Goal: Transaction & Acquisition: Purchase product/service

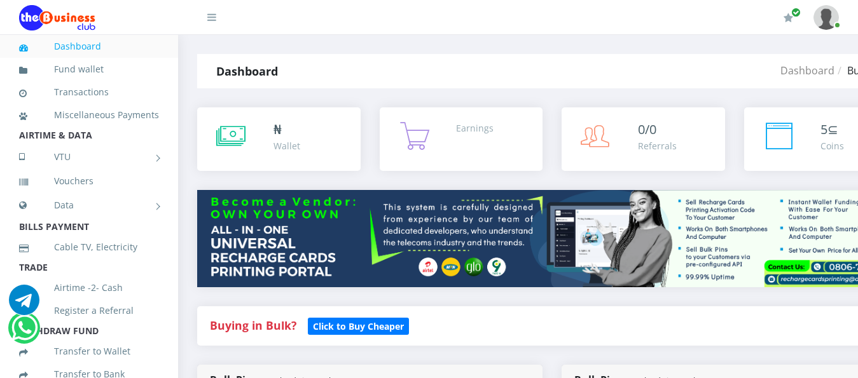
select select "MTN"
select select "193.98-200"
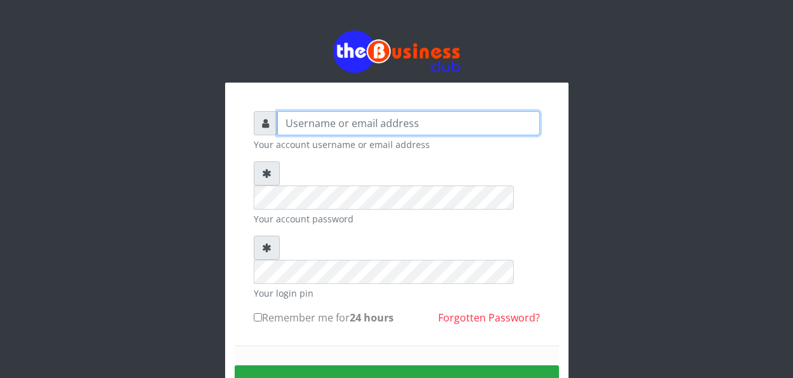
type input "YaronMarcuz"
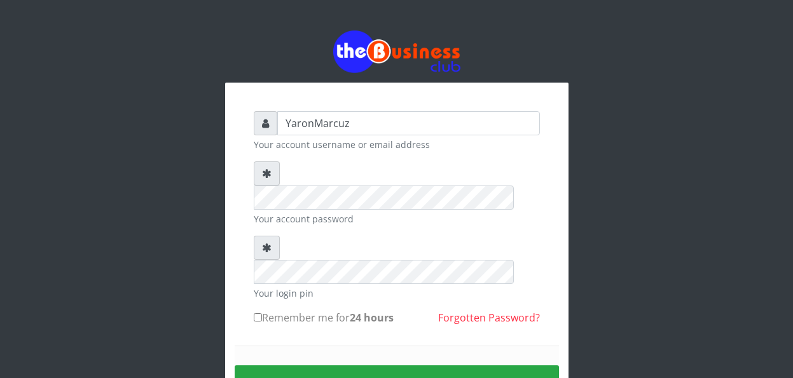
click at [258, 313] on input "Remember me for 24 hours" at bounding box center [258, 317] width 8 height 8
checkbox input "true"
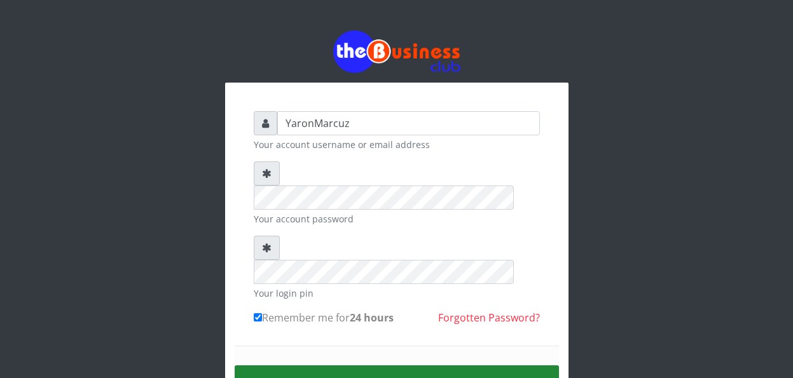
click at [319, 366] on button "Sign in" at bounding box center [397, 382] width 324 height 32
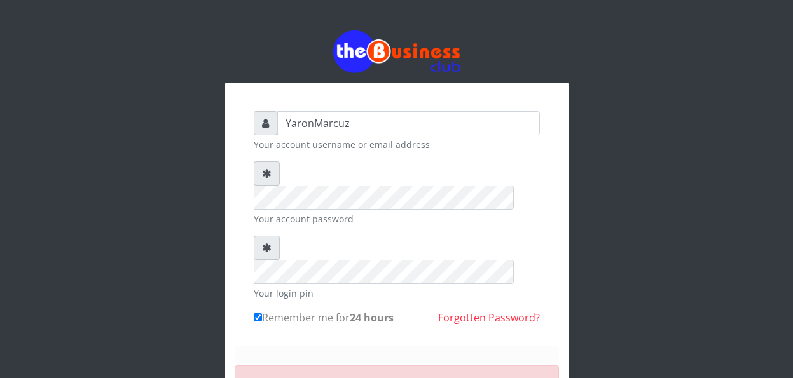
scroll to position [64, 0]
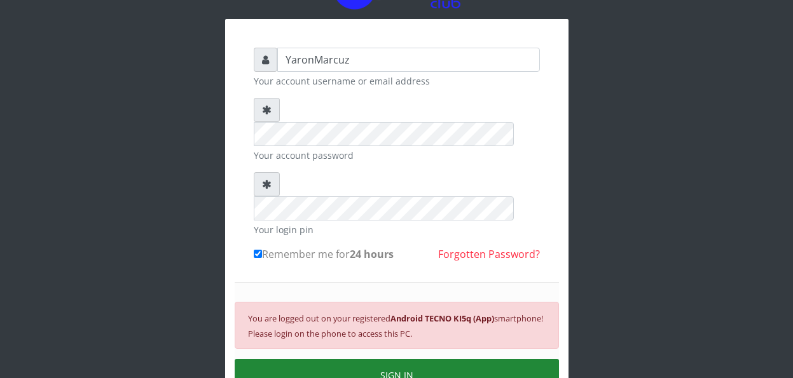
click at [322, 359] on button "SIGN IN" at bounding box center [397, 375] width 324 height 32
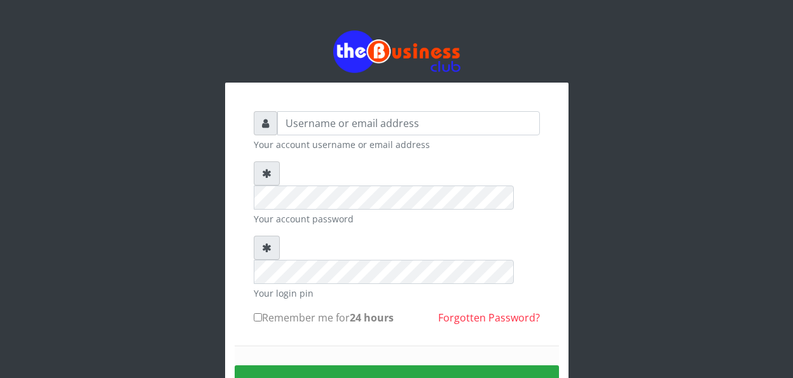
scroll to position [64, 0]
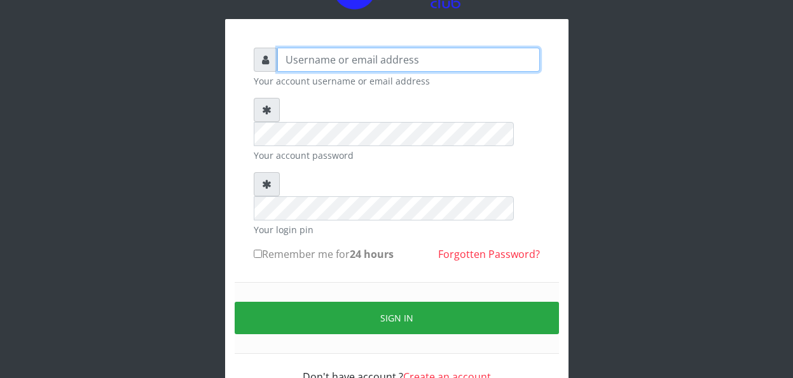
type input "YaronMarcuz"
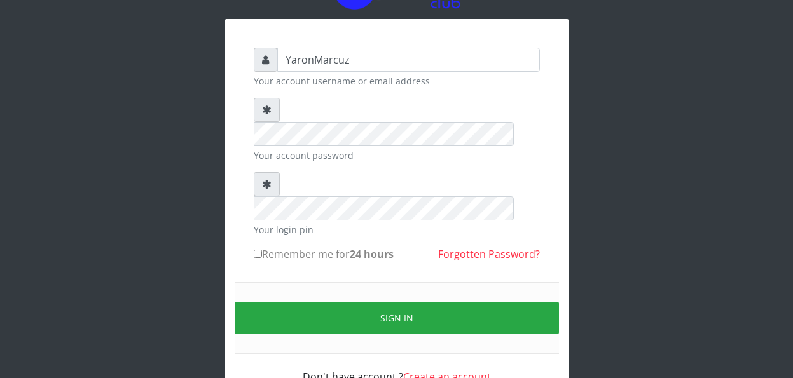
click at [259, 250] on input "Remember me for 24 hours" at bounding box center [258, 254] width 8 height 8
checkbox input "true"
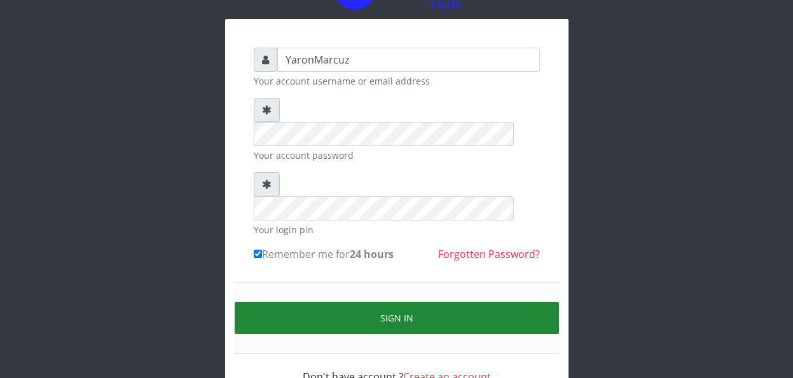
click at [301, 302] on button "Sign in" at bounding box center [397, 318] width 324 height 32
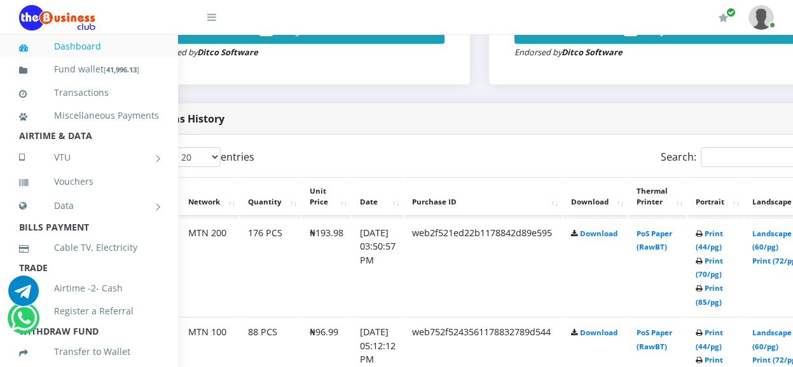
scroll to position [586, 76]
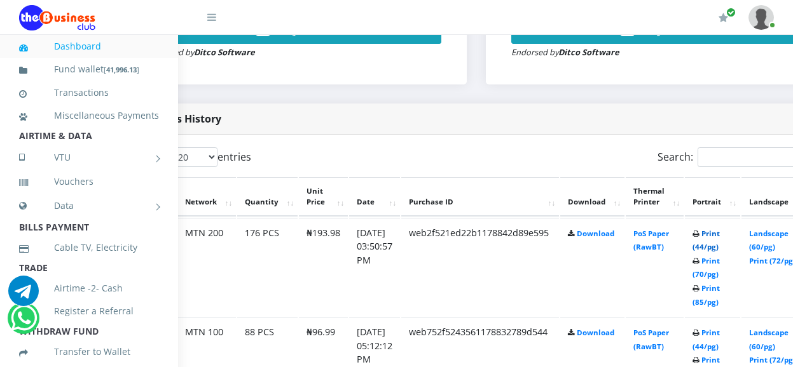
click at [720, 229] on link "Print (44/pg)" at bounding box center [705, 241] width 27 height 24
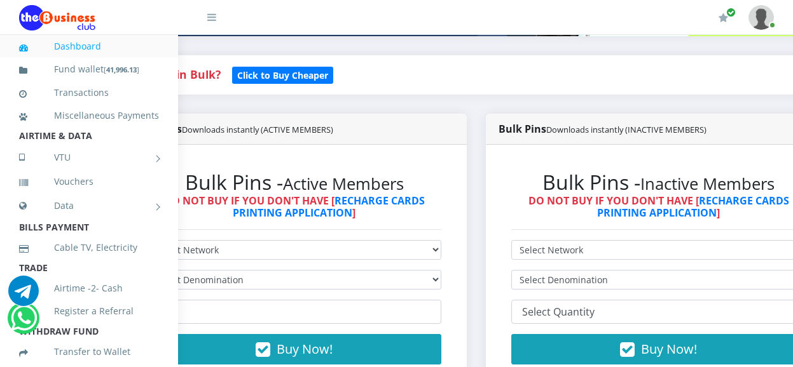
scroll to position [268, 76]
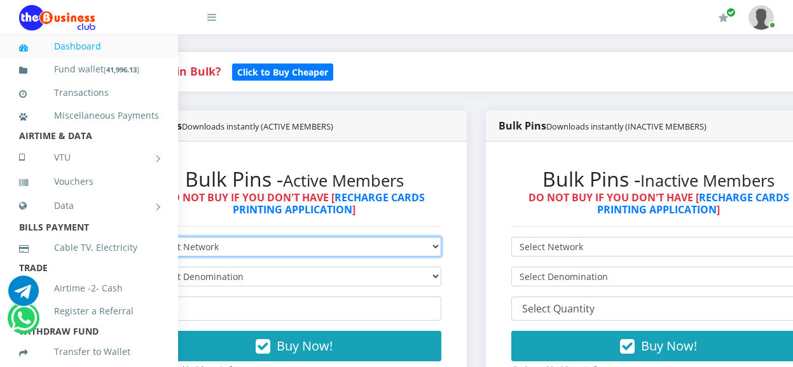
click at [334, 237] on select "Select Network MTN Globacom 9Mobile Airtel" at bounding box center [294, 247] width 294 height 20
select select "Glo"
click at [147, 237] on select "Select Network MTN Globacom 9Mobile Airtel" at bounding box center [294, 247] width 294 height 20
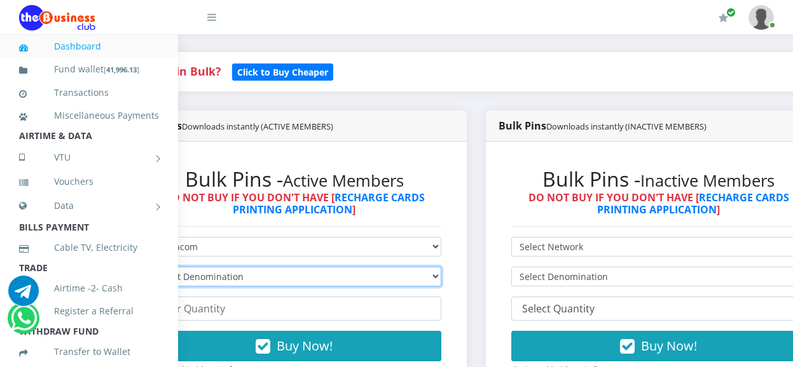
click at [280, 267] on select "Select Denomination Glo NGN100 - ₦96.55 Glo NGN200 - ₦193.10 Glo NGN500 - ₦482.…" at bounding box center [294, 277] width 294 height 20
select select "193.1-200"
click at [147, 267] on select "Select Denomination Glo NGN100 - ₦96.55 Glo NGN200 - ₦193.10 Glo NGN500 - ₦482.…" at bounding box center [294, 277] width 294 height 20
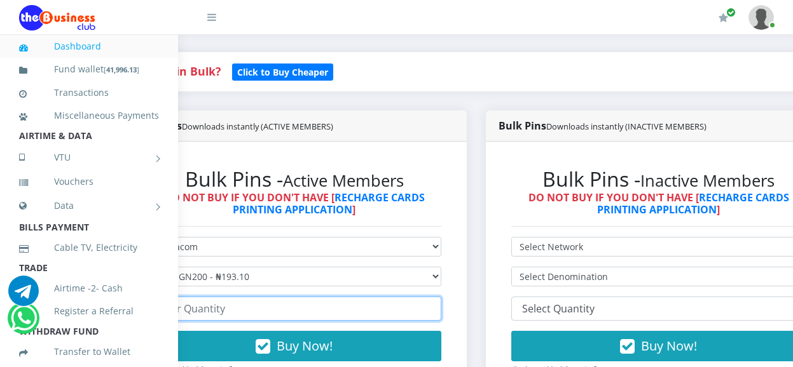
click at [231, 297] on input "number" at bounding box center [294, 309] width 294 height 24
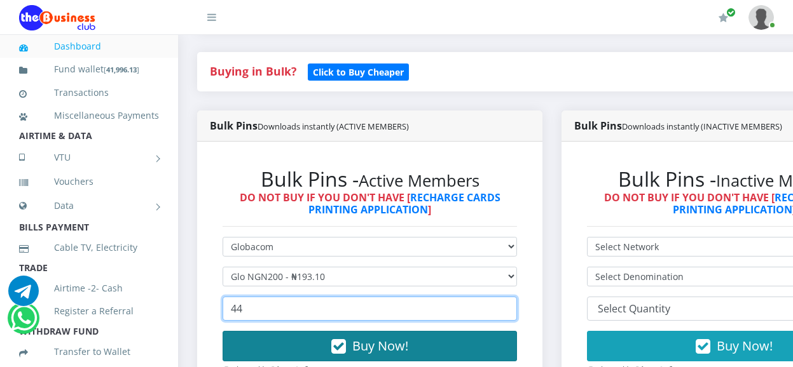
type input "44"
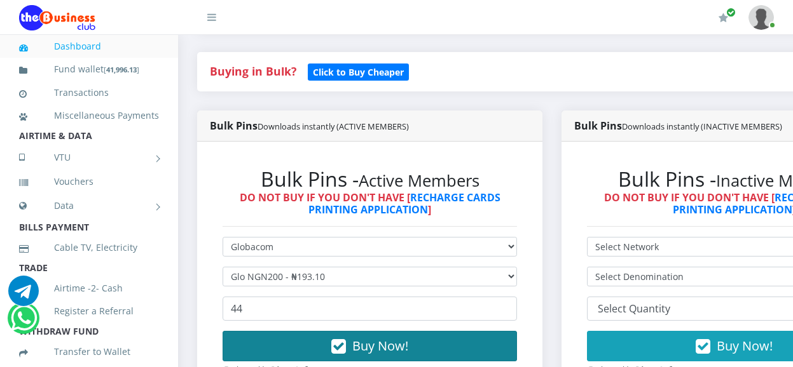
click at [322, 336] on button "Buy Now!" at bounding box center [369, 346] width 294 height 31
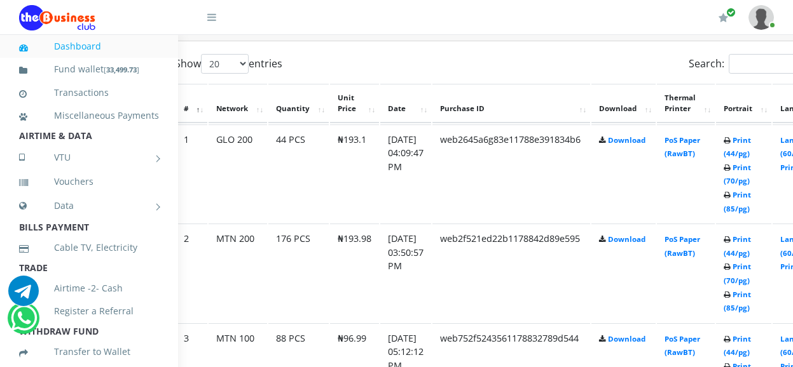
scroll to position [680, 60]
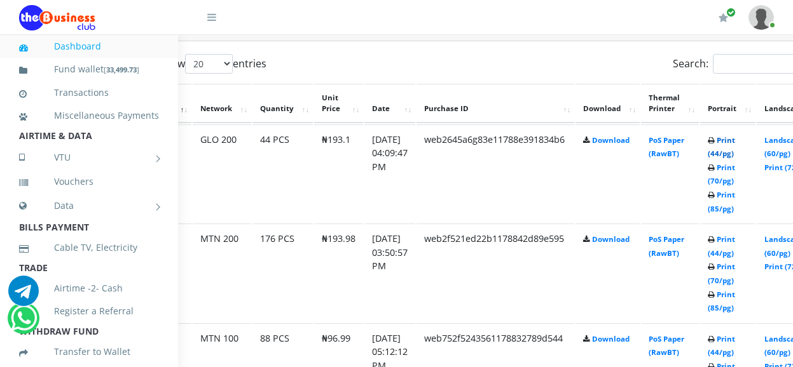
click at [735, 135] on link "Print (44/pg)" at bounding box center [720, 147] width 27 height 24
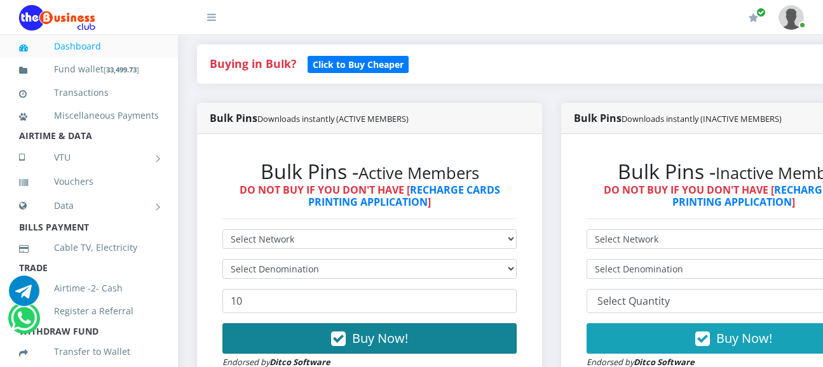
scroll to position [318, 0]
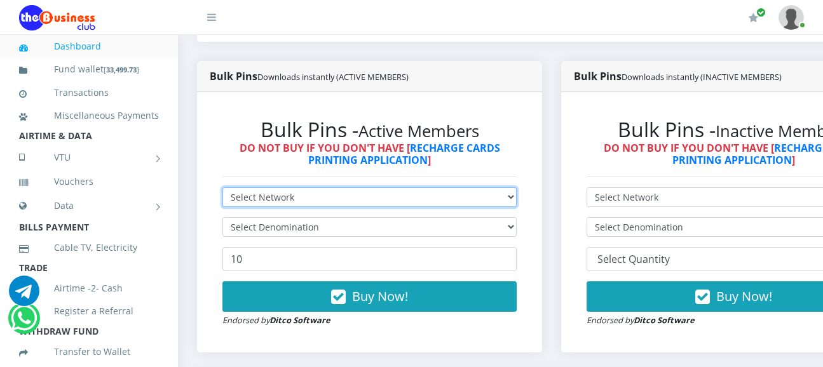
click at [355, 188] on select "Select Network MTN Globacom 9Mobile Airtel" at bounding box center [369, 198] width 294 height 20
select select "MTN"
click at [222, 188] on select "Select Network MTN Globacom 9Mobile Airtel" at bounding box center [369, 198] width 294 height 20
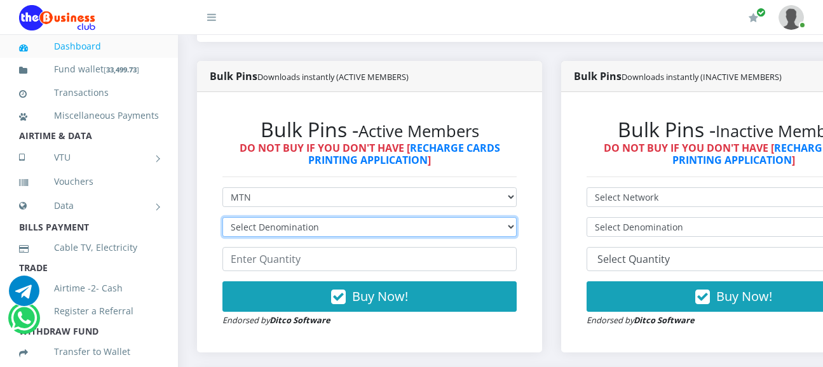
click at [488, 217] on select "Select Denomination MTN NGN100 - ₦96.99 MTN NGN200 - ₦193.98 MTN NGN400 - ₦387.…" at bounding box center [369, 227] width 294 height 20
select select "96.99-100"
click at [222, 217] on select "Select Denomination MTN NGN100 - ₦96.99 MTN NGN200 - ₦193.98 MTN NGN400 - ₦387.…" at bounding box center [369, 227] width 294 height 20
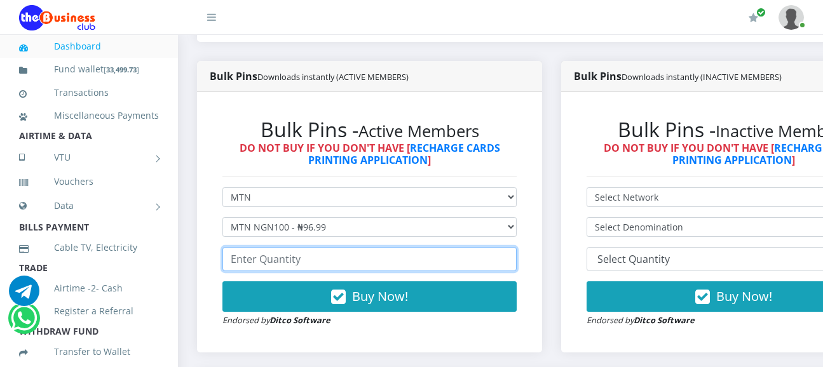
click at [299, 247] on input "number" at bounding box center [369, 259] width 294 height 24
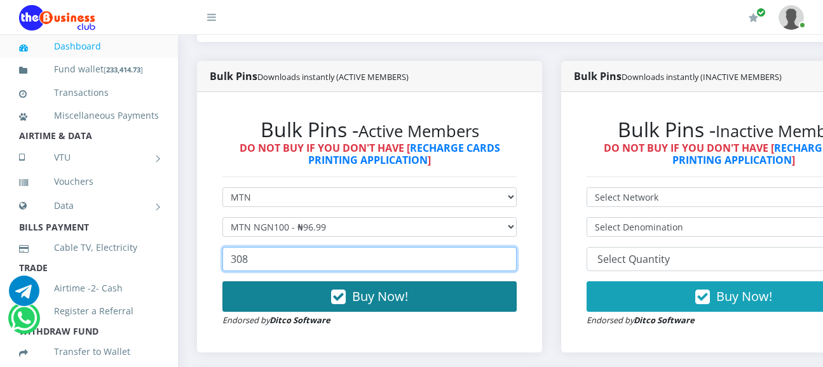
type input "308"
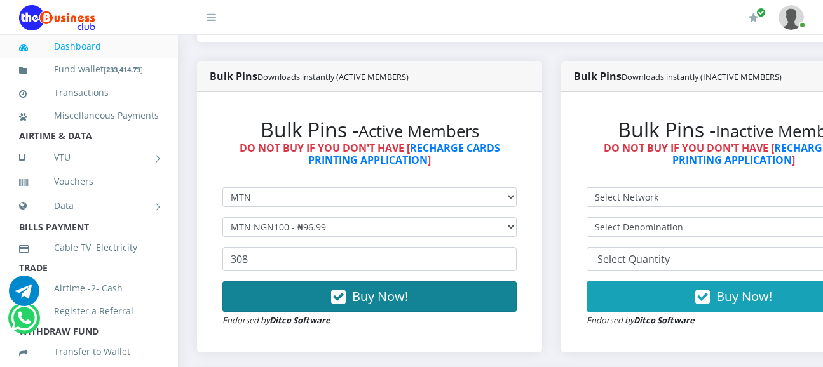
click at [273, 291] on button "Buy Now!" at bounding box center [369, 297] width 294 height 31
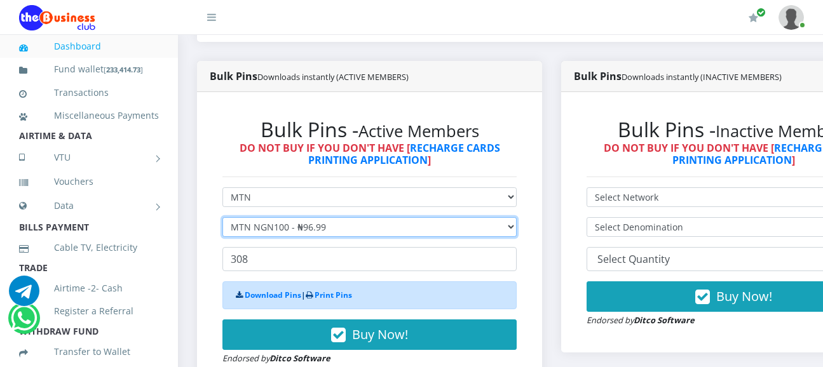
click at [400, 217] on select "Select Denomination MTN NGN100 - ₦96.99 MTN NGN200 - ₦193.98 MTN NGN400 - ₦387.…" at bounding box center [369, 227] width 294 height 20
select select "193.98-200"
click at [222, 217] on select "Select Denomination MTN NGN100 - ₦96.99 MTN NGN200 - ₦193.98 MTN NGN400 - ₦387.…" at bounding box center [369, 227] width 294 height 20
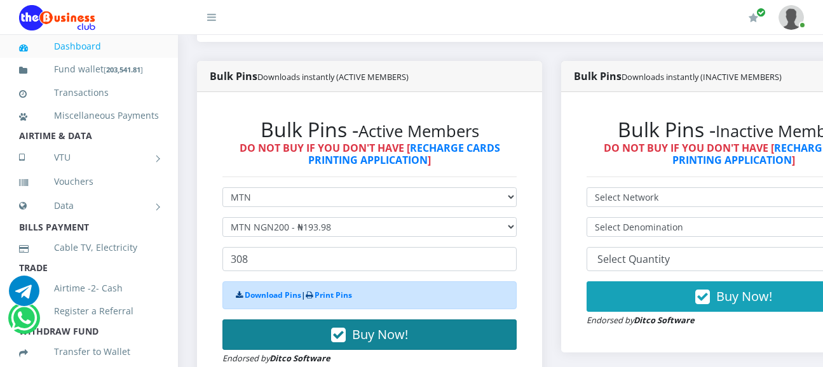
click at [310, 320] on button "Buy Now!" at bounding box center [369, 335] width 294 height 31
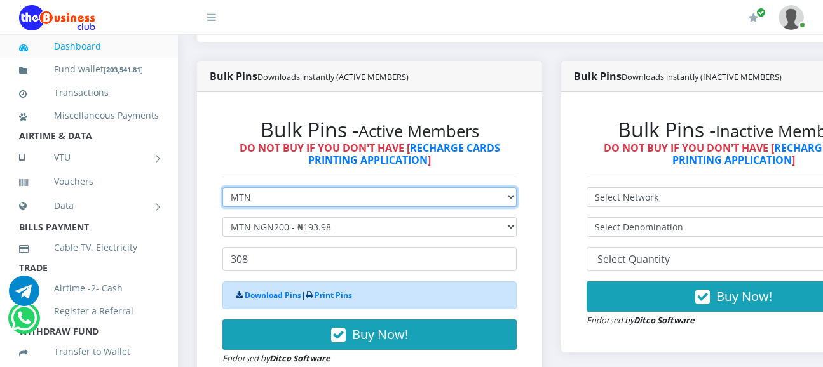
click at [298, 194] on select "Select Network MTN Globacom 9Mobile Airtel" at bounding box center [369, 198] width 294 height 20
click at [222, 188] on select "Select Network MTN Globacom 9Mobile Airtel" at bounding box center [369, 198] width 294 height 20
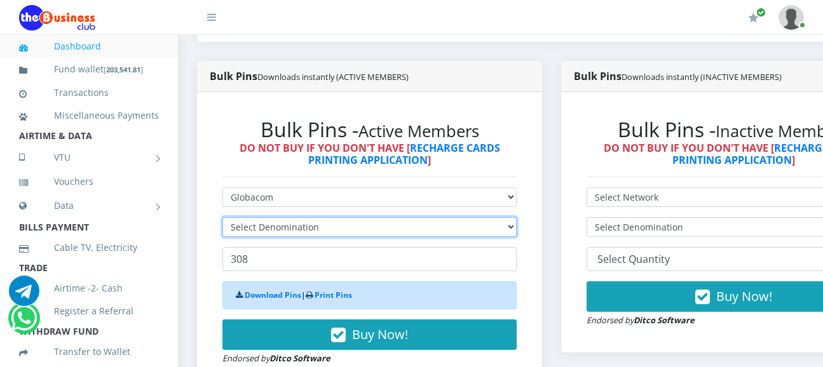
click at [363, 217] on select "Select Denomination" at bounding box center [369, 227] width 294 height 20
click at [362, 217] on select "Select Denomination" at bounding box center [369, 227] width 294 height 20
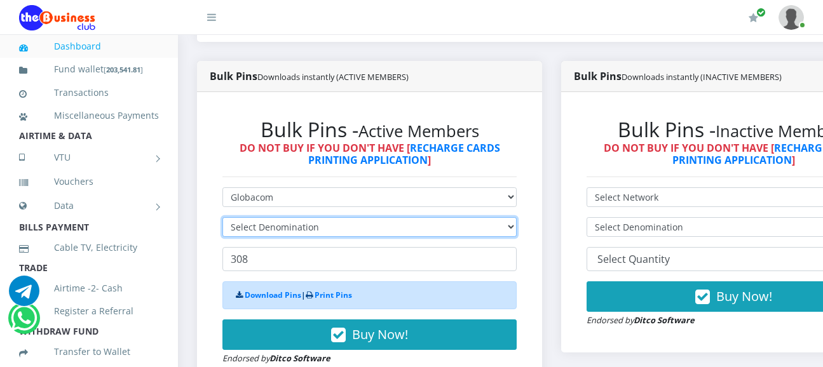
click at [362, 217] on select "Select Denomination" at bounding box center [369, 227] width 294 height 20
click at [406, 217] on select "Select Denomination" at bounding box center [369, 227] width 294 height 20
click at [402, 217] on select "Select Denomination" at bounding box center [369, 227] width 294 height 20
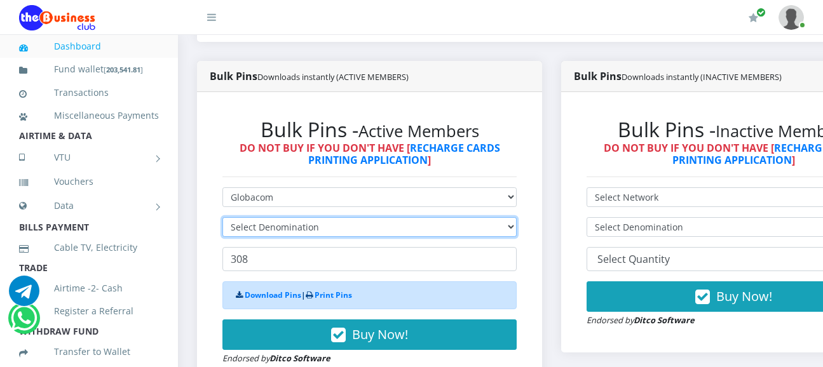
click at [402, 217] on select "Select Denomination" at bounding box center [369, 227] width 294 height 20
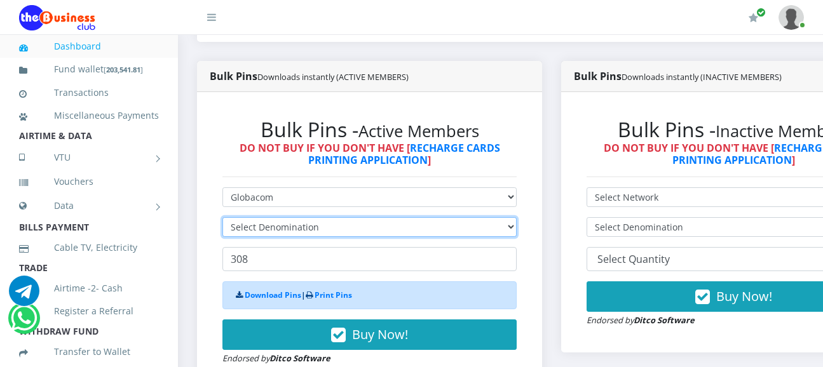
click at [402, 217] on select "Select Denomination" at bounding box center [369, 227] width 294 height 20
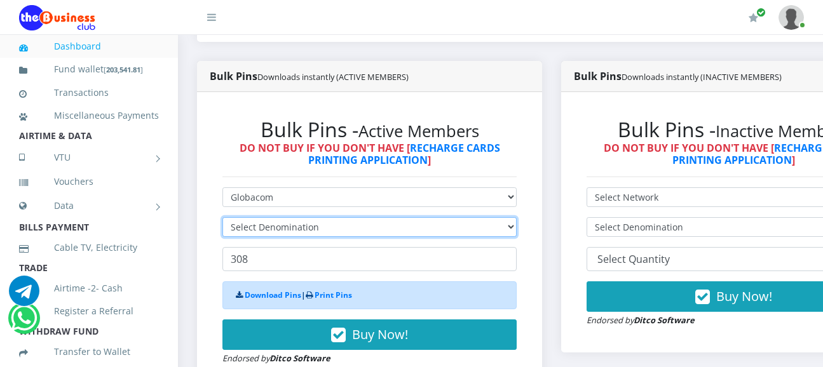
click at [402, 217] on select "Select Denomination" at bounding box center [369, 227] width 294 height 20
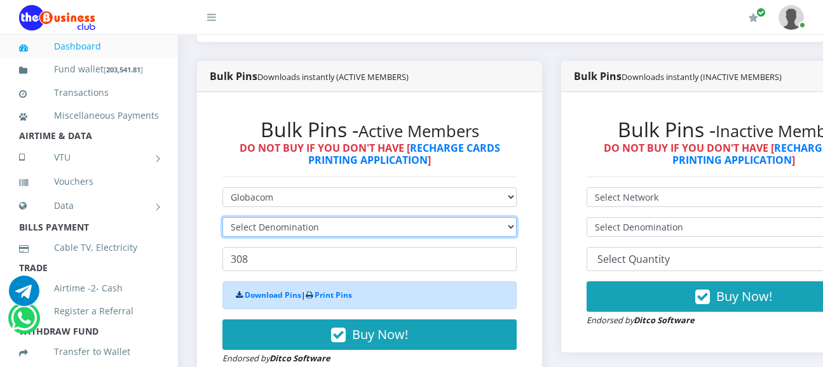
click at [402, 217] on select "Select Denomination" at bounding box center [369, 227] width 294 height 20
click at [400, 217] on select "Select Denomination" at bounding box center [369, 227] width 294 height 20
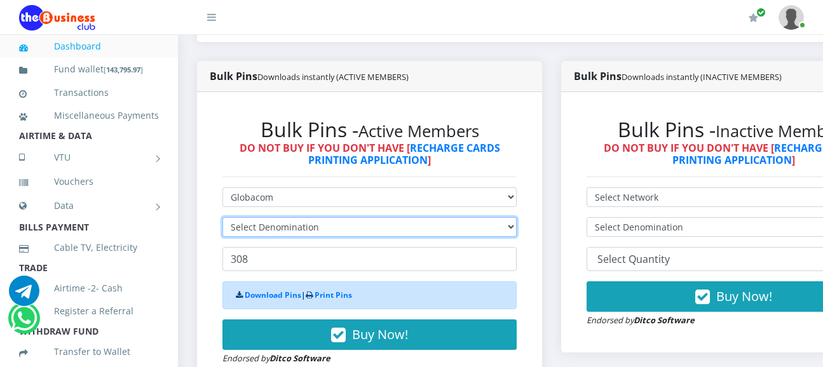
click at [400, 217] on select "Select Denomination" at bounding box center [369, 227] width 294 height 20
click at [399, 217] on select "Select Denomination" at bounding box center [369, 227] width 294 height 20
click at [387, 219] on select "Select Denomination" at bounding box center [369, 227] width 294 height 20
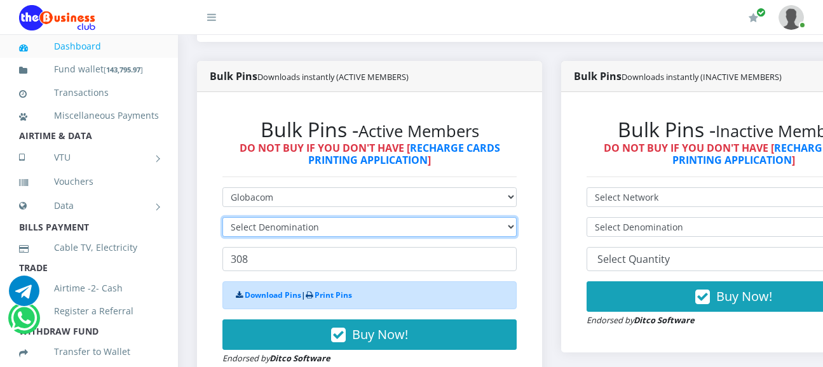
click at [387, 221] on select "Select Denomination" at bounding box center [369, 227] width 294 height 20
click at [388, 220] on select "Select Denomination" at bounding box center [369, 227] width 294 height 20
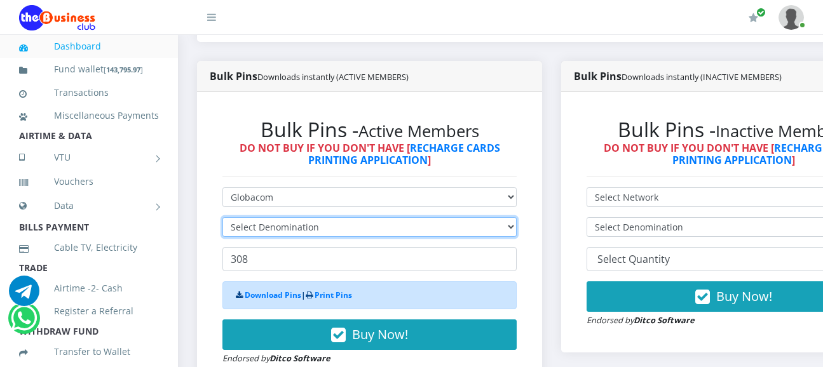
click at [517, 217] on select "Select Denomination" at bounding box center [369, 227] width 294 height 20
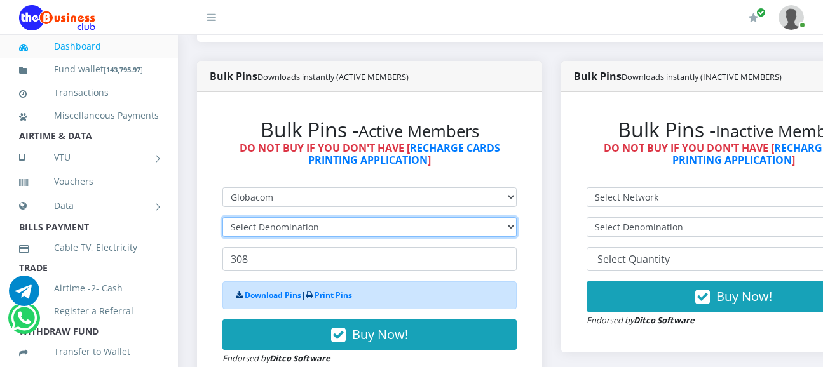
click at [517, 217] on select "Select Denomination" at bounding box center [369, 227] width 294 height 20
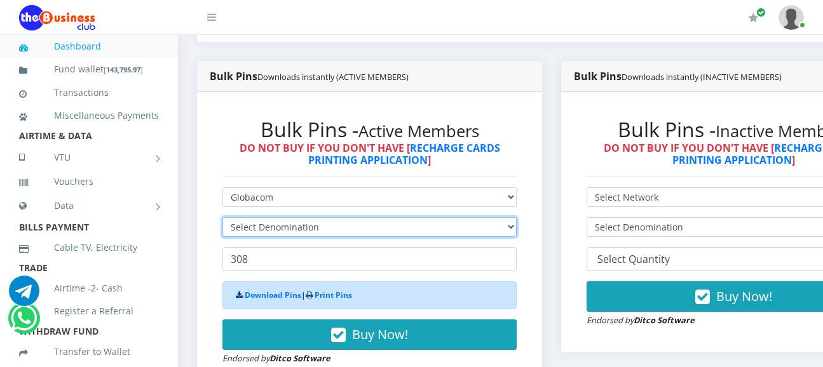
click at [517, 217] on select "Select Denomination" at bounding box center [369, 227] width 294 height 20
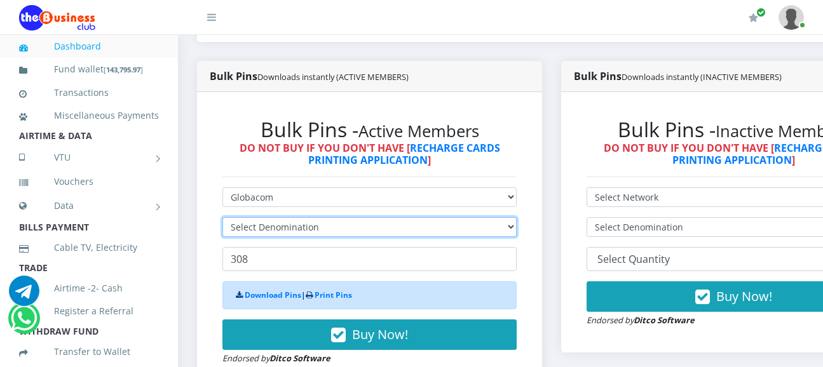
click at [517, 217] on select "Select Denomination" at bounding box center [369, 227] width 294 height 20
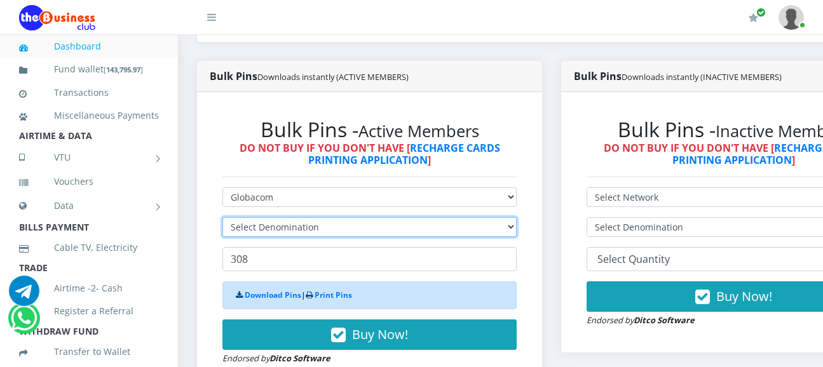
click at [517, 217] on select "Select Denomination" at bounding box center [369, 227] width 294 height 20
click at [335, 217] on select "Select Denomination" at bounding box center [369, 227] width 294 height 20
click at [389, 219] on select "Select Denomination" at bounding box center [369, 227] width 294 height 20
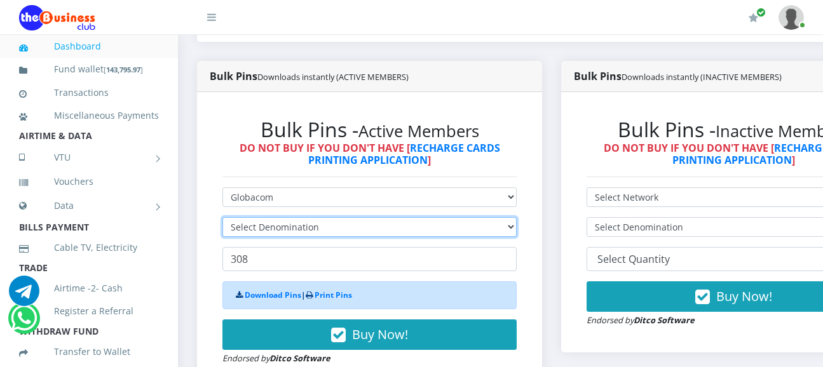
click at [421, 222] on select "Select Denomination" at bounding box center [369, 227] width 294 height 20
click at [517, 217] on select "Select Denomination" at bounding box center [369, 227] width 294 height 20
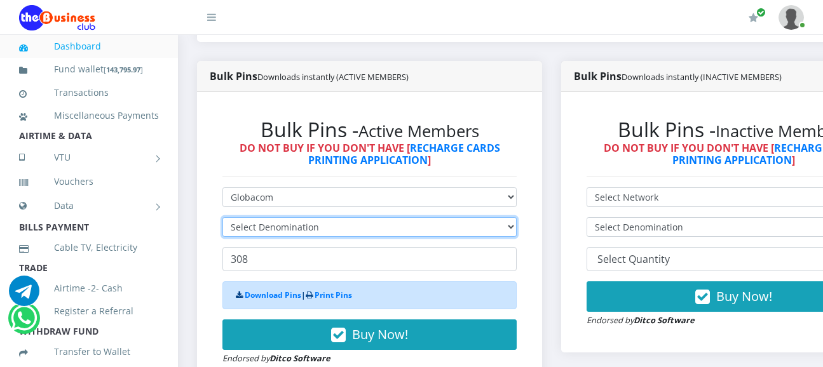
click at [517, 217] on select "Select Denomination" at bounding box center [369, 227] width 294 height 20
click at [327, 217] on select "Select Denomination" at bounding box center [369, 227] width 294 height 20
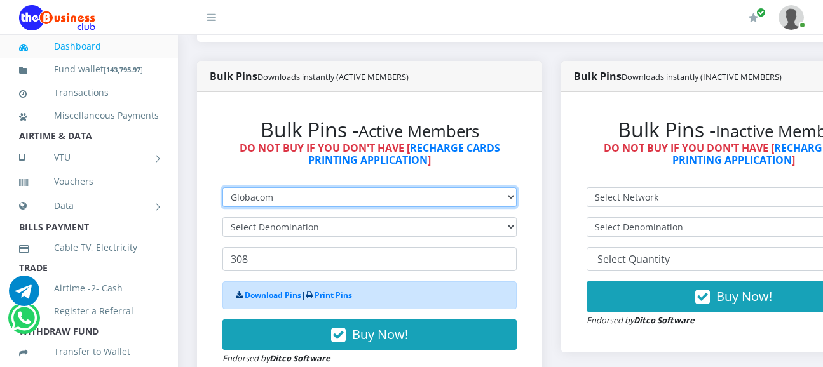
click at [300, 188] on select "Select Network MTN Globacom 9Mobile Airtel" at bounding box center [369, 198] width 294 height 20
select select "MTN"
click at [222, 188] on select "Select Network MTN Globacom 9Mobile Airtel" at bounding box center [369, 198] width 294 height 20
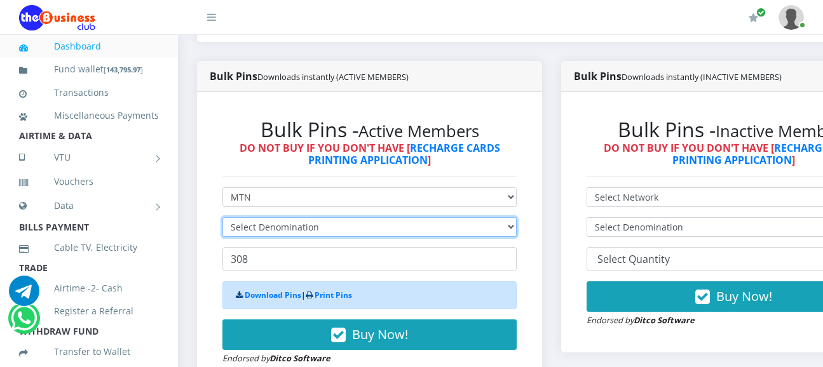
click at [364, 221] on select "Select Denomination" at bounding box center [369, 227] width 294 height 20
click at [364, 220] on select "Select Denomination" at bounding box center [369, 227] width 294 height 20
click at [364, 219] on select "Select Denomination" at bounding box center [369, 227] width 294 height 20
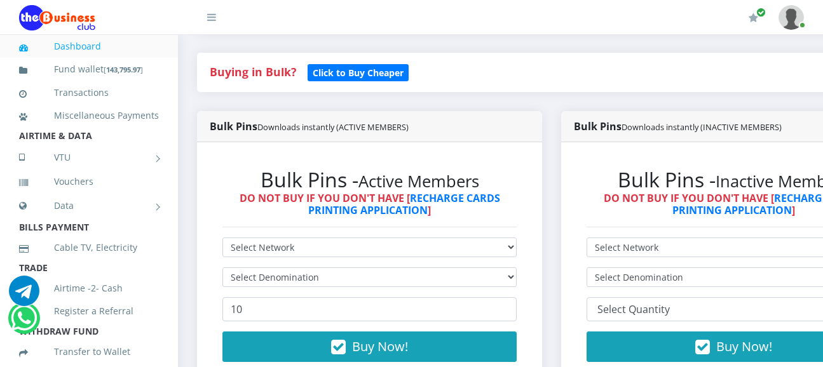
scroll to position [268, 0]
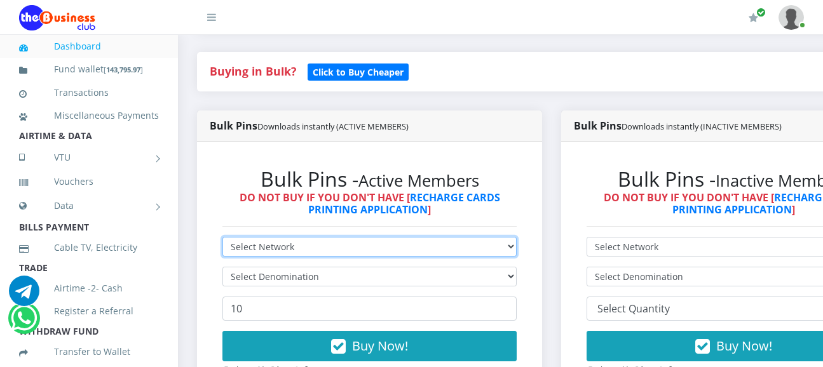
click at [325, 237] on select "Select Network MTN Globacom 9Mobile Airtel" at bounding box center [369, 247] width 294 height 20
select select "MTN"
click at [222, 237] on select "Select Network MTN Globacom 9Mobile Airtel" at bounding box center [369, 247] width 294 height 20
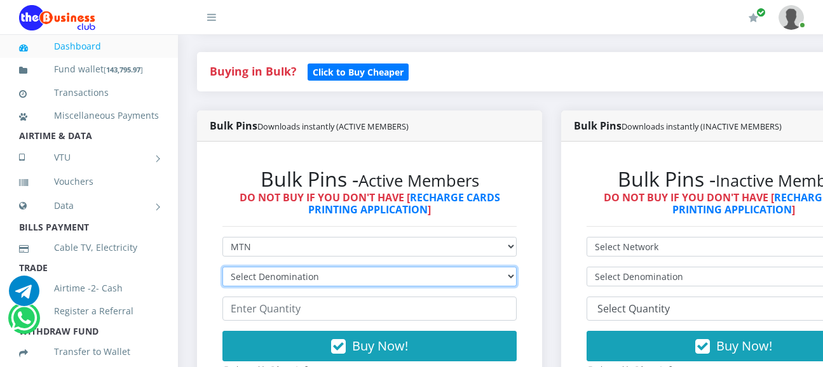
click at [463, 267] on select "Select Denomination MTN NGN100 - ₦96.99 MTN NGN200 - ₦193.98 MTN NGN400 - ₦387.…" at bounding box center [369, 277] width 294 height 20
select select "96.99-100"
click at [222, 267] on select "Select Denomination MTN NGN100 - ₦96.99 MTN NGN200 - ₦193.98 MTN NGN400 - ₦387.…" at bounding box center [369, 277] width 294 height 20
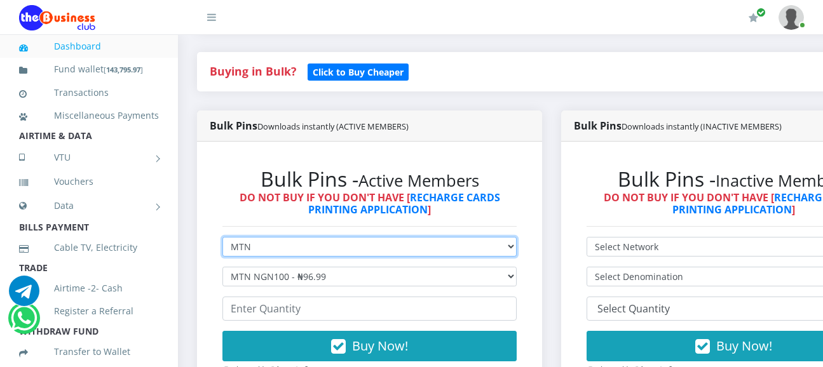
drag, startPoint x: 380, startPoint y: 230, endPoint x: 339, endPoint y: 242, distance: 43.0
click at [379, 237] on select "Select Network MTN Globacom 9Mobile Airtel" at bounding box center [369, 247] width 294 height 20
select select "Glo"
click at [222, 237] on select "Select Network MTN Globacom 9Mobile Airtel" at bounding box center [369, 247] width 294 height 20
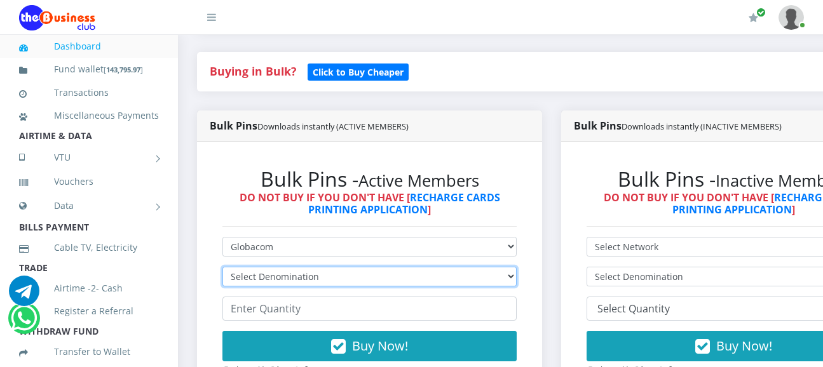
click at [287, 267] on select "Select Denomination Glo NGN100 - ₦96.55 Glo NGN200 - ₦193.10 Glo NGN500 - ₦482.…" at bounding box center [369, 277] width 294 height 20
select select "96.55-100"
click at [222, 267] on select "Select Denomination Glo NGN100 - ₦96.55 Glo NGN200 - ₦193.10 Glo NGN500 - ₦482.…" at bounding box center [369, 277] width 294 height 20
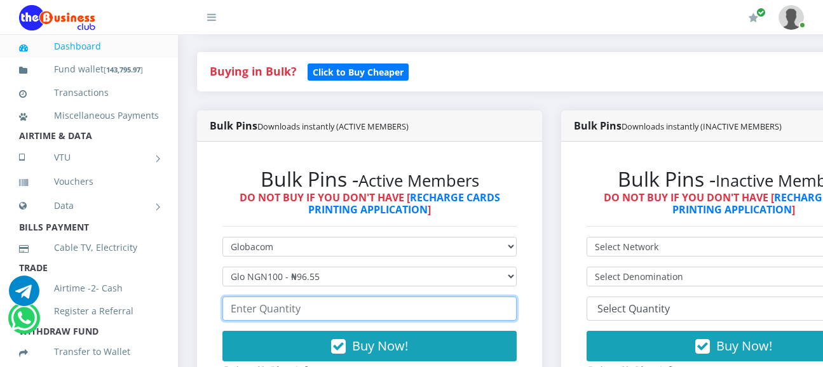
click at [259, 297] on input "number" at bounding box center [369, 309] width 294 height 24
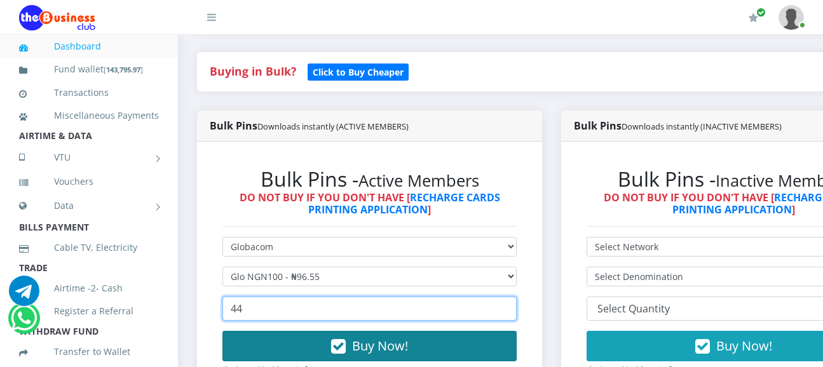
type input "44"
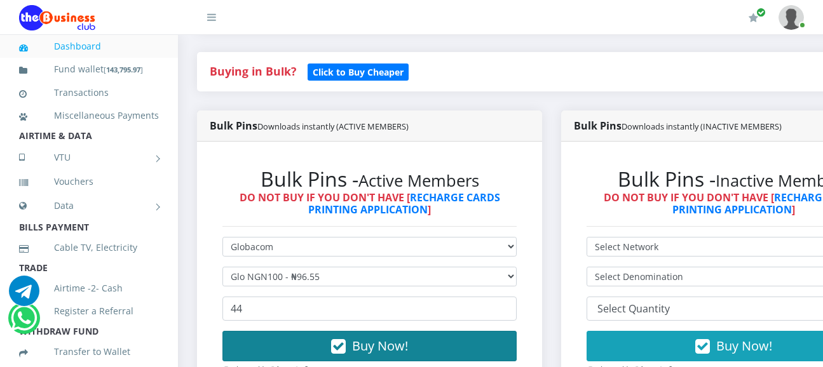
click at [296, 333] on button "Buy Now!" at bounding box center [369, 346] width 294 height 31
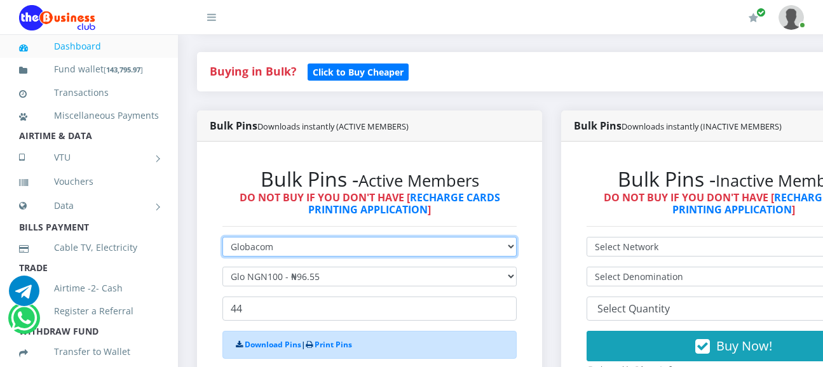
click at [296, 237] on select "Select Network MTN Globacom 9Mobile Airtel" at bounding box center [369, 247] width 294 height 20
select select "MTN"
click at [222, 237] on select "Select Network MTN Globacom 9Mobile Airtel" at bounding box center [369, 247] width 294 height 20
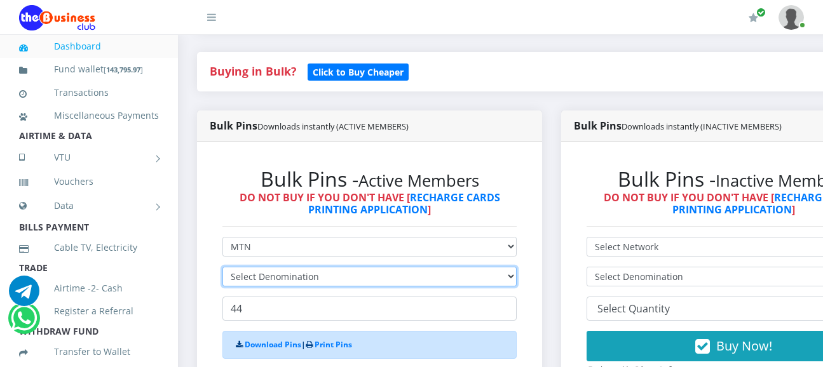
click at [273, 267] on select "Select Denomination" at bounding box center [369, 277] width 294 height 20
click at [309, 267] on select "Select Denomination" at bounding box center [369, 277] width 294 height 20
click at [308, 267] on select "Select Denomination" at bounding box center [369, 277] width 294 height 20
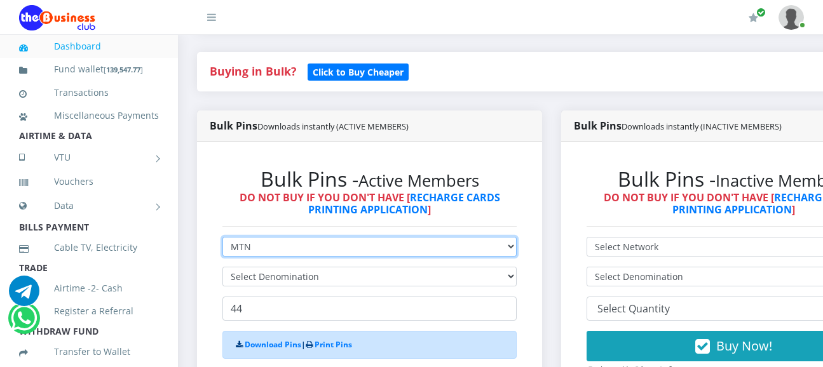
click at [298, 237] on select "Select Network MTN Globacom 9Mobile Airtel" at bounding box center [369, 247] width 294 height 20
click at [222, 237] on select "Select Network MTN Globacom 9Mobile Airtel" at bounding box center [369, 247] width 294 height 20
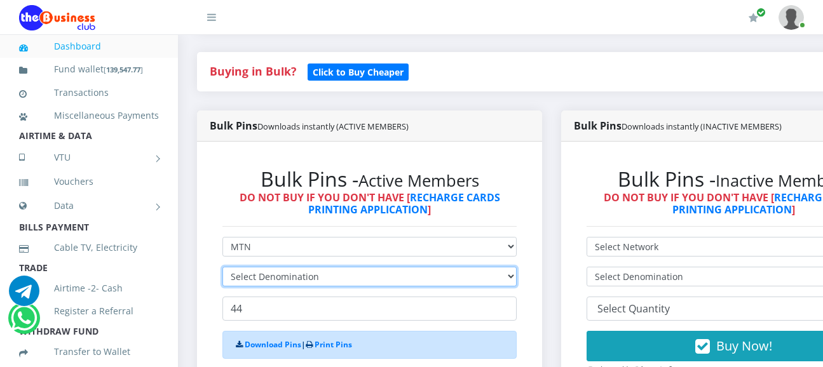
click at [264, 267] on select "Select Denomination" at bounding box center [369, 277] width 294 height 20
click at [468, 268] on select "Select Denomination" at bounding box center [369, 277] width 294 height 20
click at [468, 267] on select "Select Denomination" at bounding box center [369, 277] width 294 height 20
select select "484.95-500"
click at [222, 267] on select "Select Denomination MTN NGN100 - ₦96.99 MTN NGN200 - ₦193.98 MTN NGN400 - ₦387.…" at bounding box center [369, 277] width 294 height 20
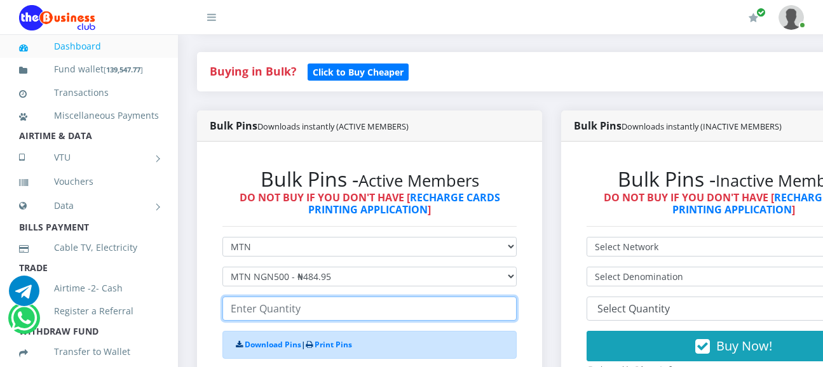
click at [267, 297] on input "number" at bounding box center [369, 309] width 294 height 24
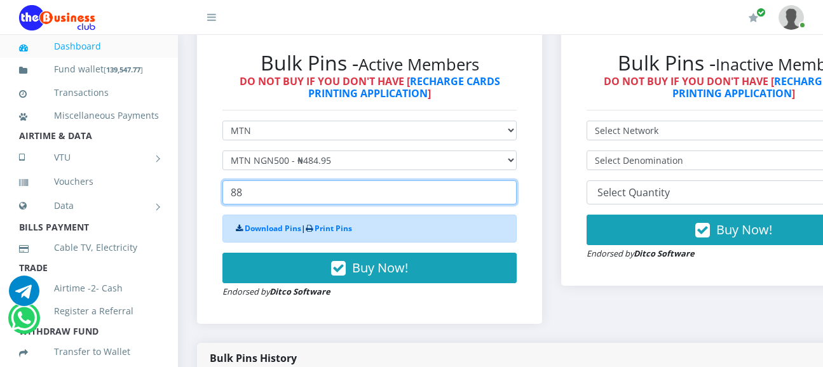
scroll to position [395, 0]
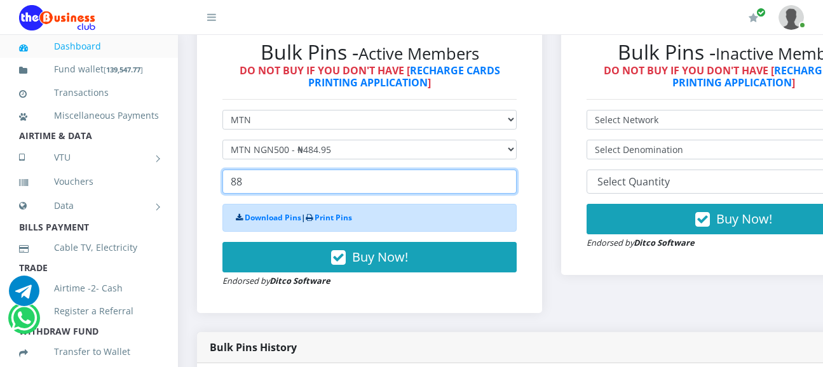
drag, startPoint x: 263, startPoint y: 172, endPoint x: 226, endPoint y: 167, distance: 37.3
click at [226, 170] on input "88" at bounding box center [369, 182] width 294 height 24
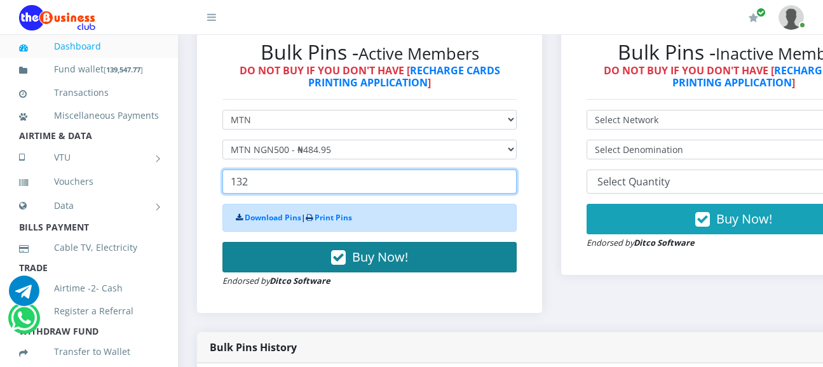
type input "132"
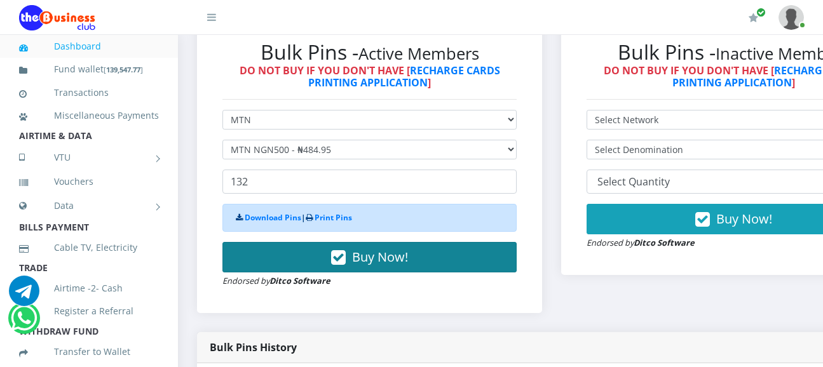
click at [282, 247] on button "Buy Now!" at bounding box center [369, 257] width 294 height 31
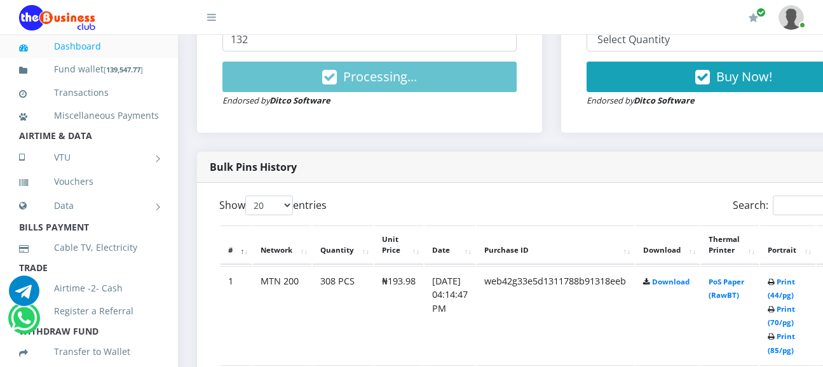
scroll to position [586, 0]
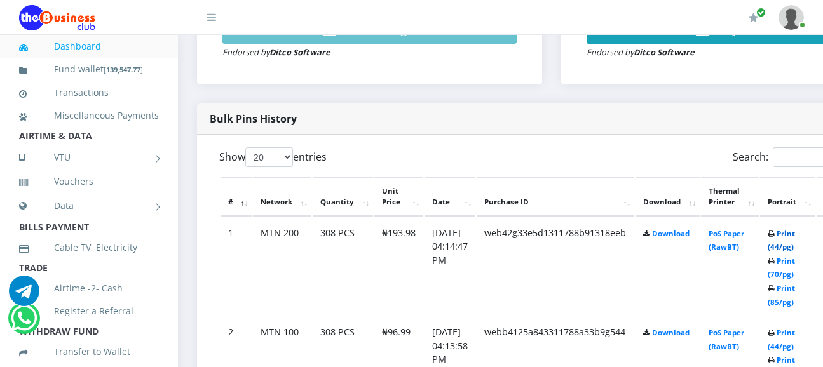
click at [795, 229] on link "Print (44/pg)" at bounding box center [781, 241] width 27 height 24
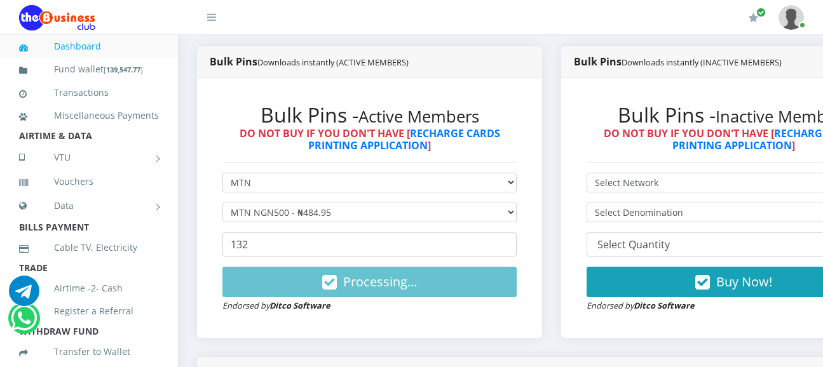
scroll to position [332, 0]
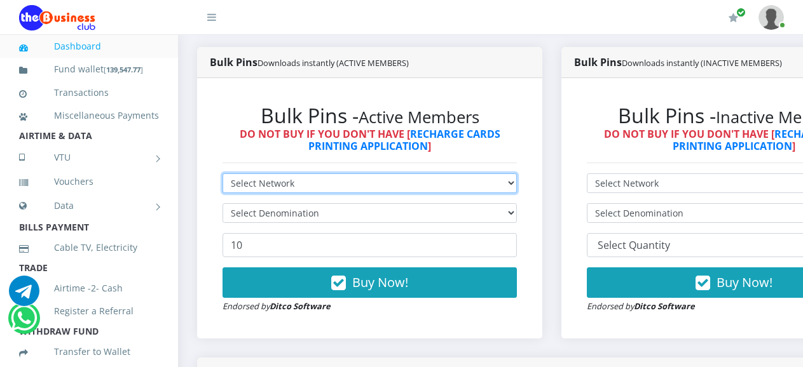
click at [517, 177] on select "Select Network MTN Globacom 9Mobile Airtel" at bounding box center [369, 184] width 294 height 20
click at [222, 174] on select "Select Network MTN Globacom 9Mobile Airtel" at bounding box center [369, 184] width 294 height 20
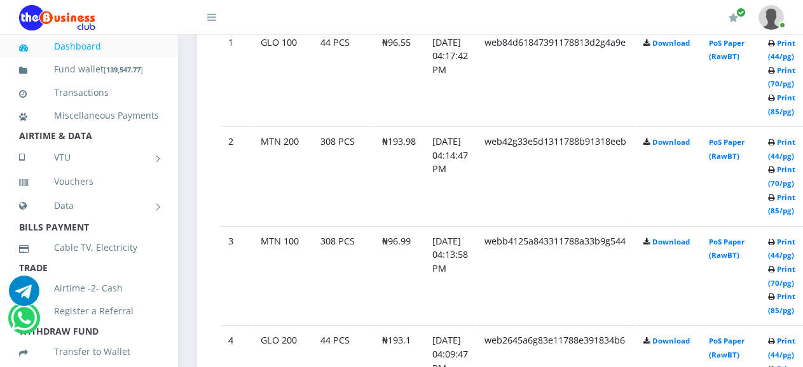
scroll to position [840, 0]
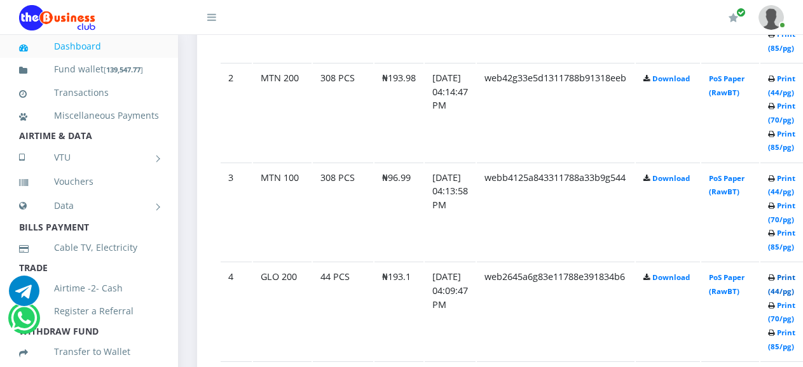
click at [790, 281] on link "Print (44/pg)" at bounding box center [781, 285] width 27 height 24
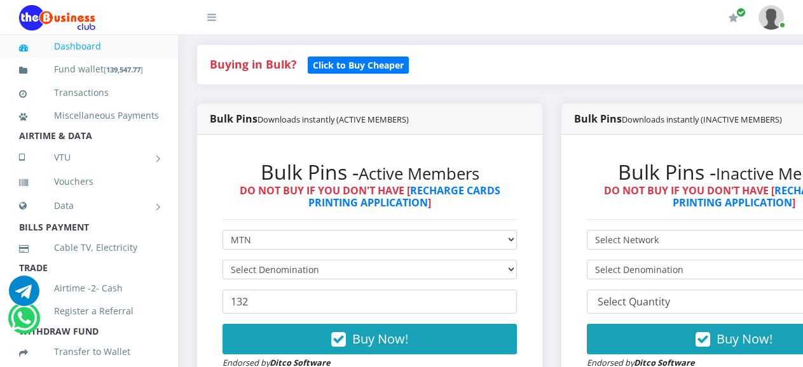
scroll to position [361, 0]
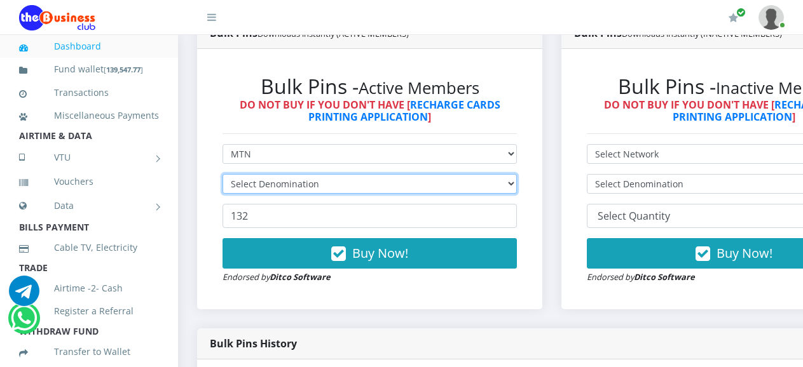
click at [301, 174] on select "Select Denomination" at bounding box center [369, 184] width 294 height 20
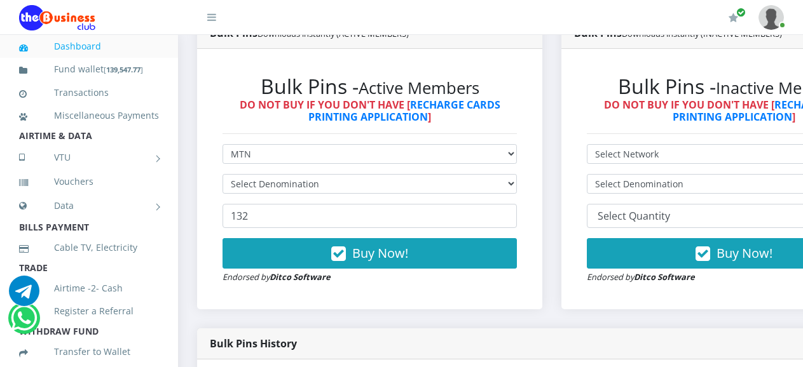
drag, startPoint x: 336, startPoint y: 161, endPoint x: 353, endPoint y: 175, distance: 22.1
click at [338, 161] on form "Select Network MTN Globacom 9Mobile Airtel Select Denomination 132 Buy Now! End…" at bounding box center [369, 214] width 294 height 140
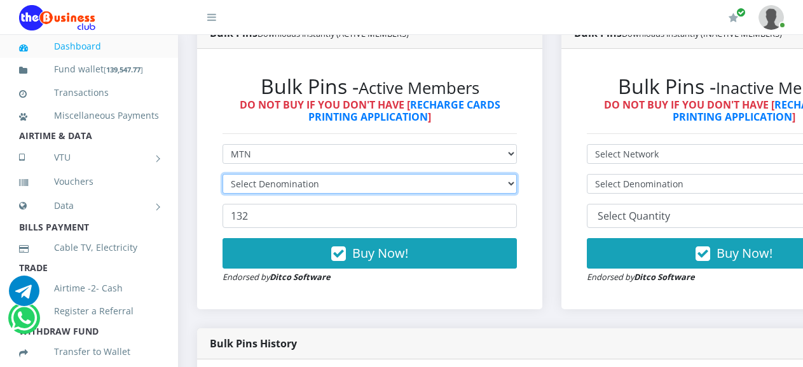
click at [353, 175] on select "Select Denomination" at bounding box center [369, 184] width 294 height 20
click at [356, 174] on select "Select Denomination" at bounding box center [369, 184] width 294 height 20
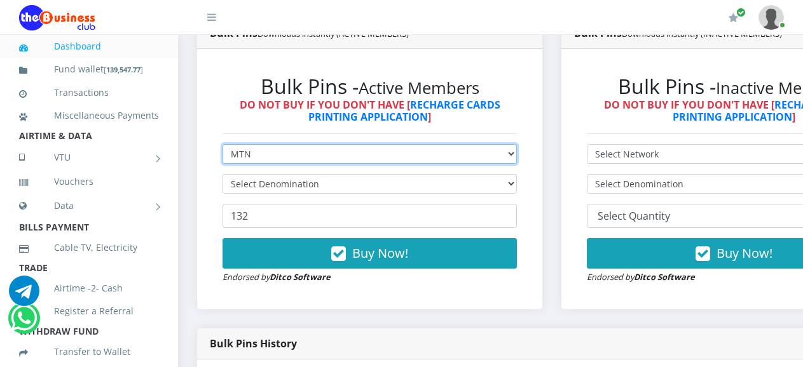
click at [324, 144] on select "Select Network MTN Globacom 9Mobile Airtel" at bounding box center [369, 154] width 294 height 20
click at [222, 144] on select "Select Network MTN Globacom 9Mobile Airtel" at bounding box center [369, 154] width 294 height 20
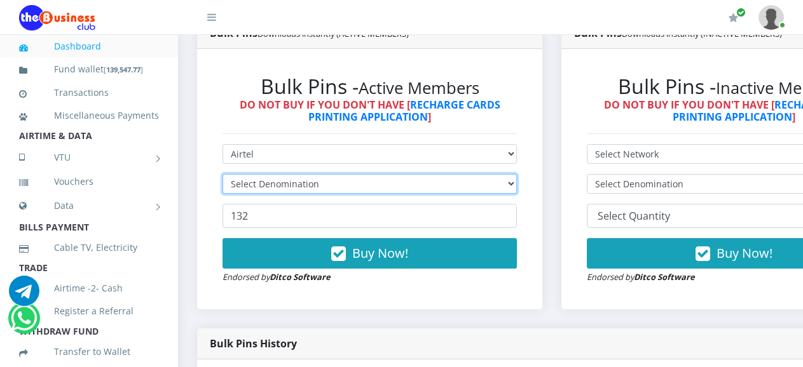
click at [320, 174] on select "Select Denomination" at bounding box center [369, 184] width 294 height 20
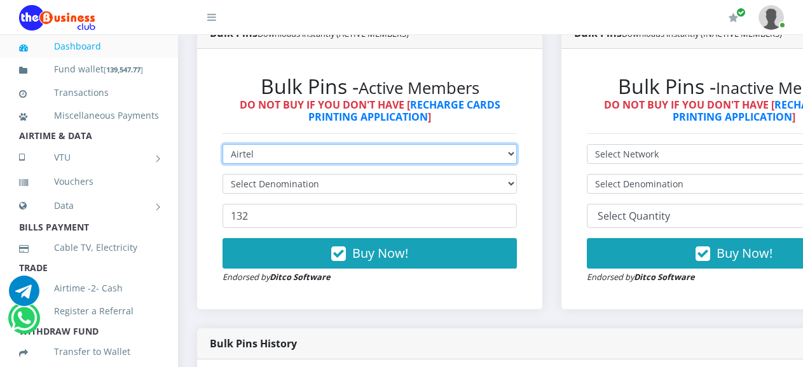
click at [311, 144] on select "Select Network MTN Globacom 9Mobile Airtel" at bounding box center [369, 154] width 294 height 20
select select "MTN"
click at [222, 144] on select "Select Network MTN Globacom 9Mobile Airtel" at bounding box center [369, 154] width 294 height 20
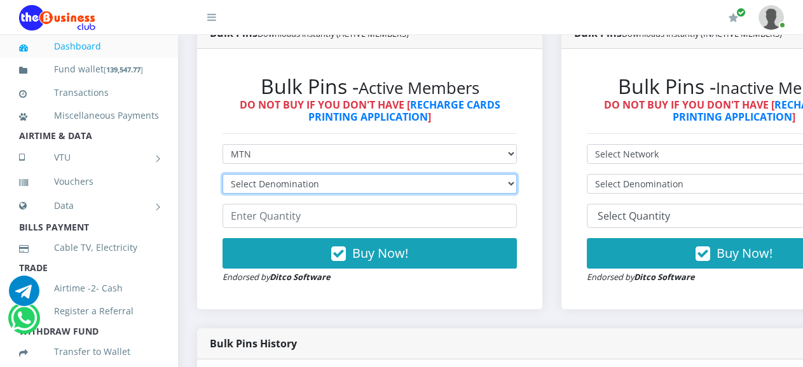
click at [322, 174] on select "Select Denomination MTN NGN100 - ₦96.99 MTN NGN200 - ₦193.98 MTN NGN400 - ₦387.…" at bounding box center [369, 184] width 294 height 20
select select "484.95-500"
click at [222, 174] on select "Select Denomination MTN NGN100 - ₦96.99 MTN NGN200 - ₦193.98 MTN NGN400 - ₦387.…" at bounding box center [369, 184] width 294 height 20
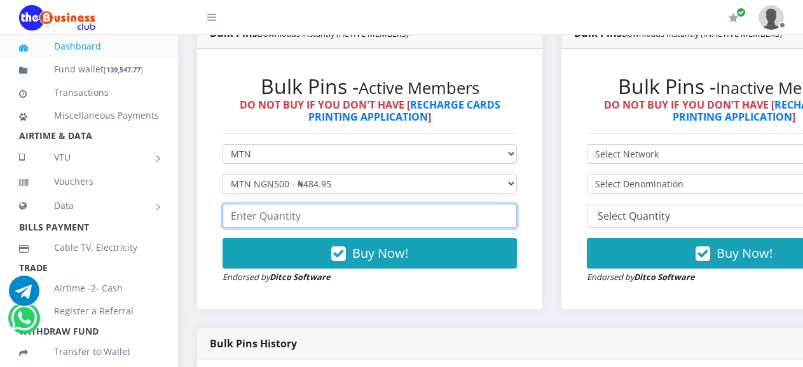
click at [259, 209] on input "number" at bounding box center [369, 216] width 294 height 24
type input "1"
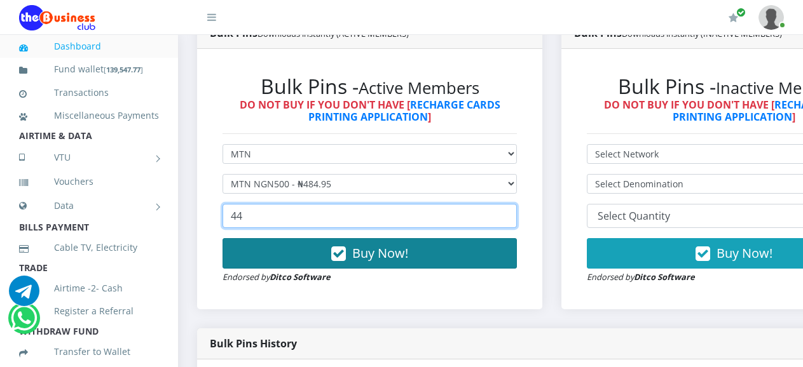
type input "44"
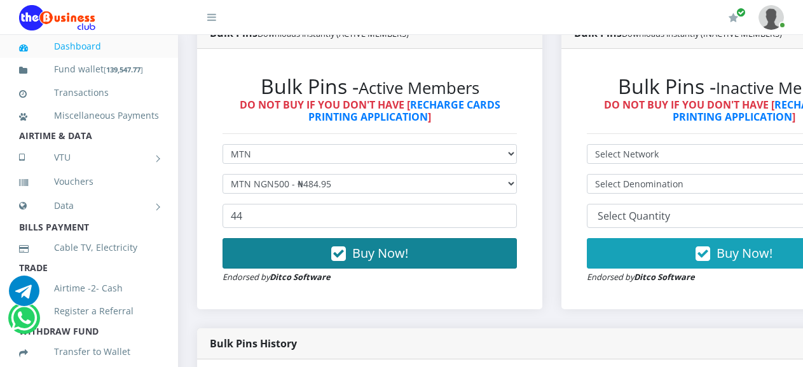
click at [310, 242] on button "Buy Now!" at bounding box center [369, 253] width 294 height 31
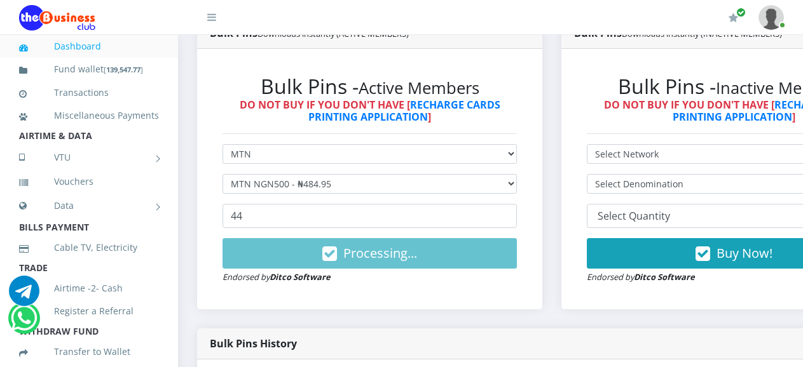
scroll to position [0, 0]
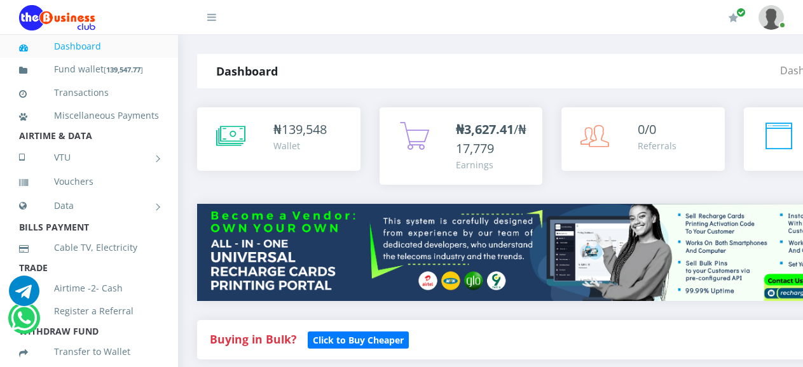
drag, startPoint x: 0, startPoint y: 0, endPoint x: 331, endPoint y: 144, distance: 360.7
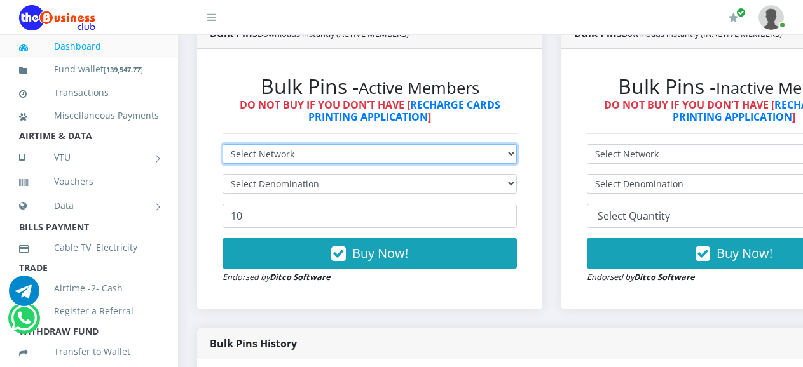
scroll to position [361, 0]
select select "MTN"
click at [222, 144] on select "Select Network MTN Globacom 9Mobile Airtel" at bounding box center [369, 154] width 294 height 20
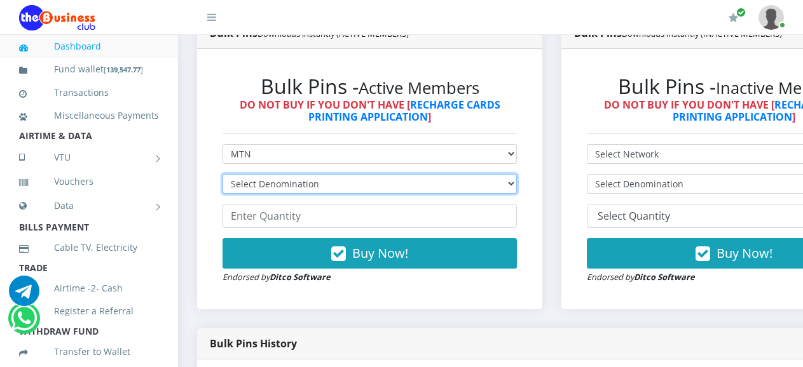
click at [303, 174] on select "Select Denomination MTN NGN100 - ₦96.99 MTN NGN200 - ₦193.98 MTN NGN400 - ₦387.…" at bounding box center [369, 184] width 294 height 20
select select "484.95-500"
click at [222, 174] on select "Select Denomination MTN NGN100 - ₦96.99 MTN NGN200 - ₦193.98 MTN NGN400 - ₦387.…" at bounding box center [369, 184] width 294 height 20
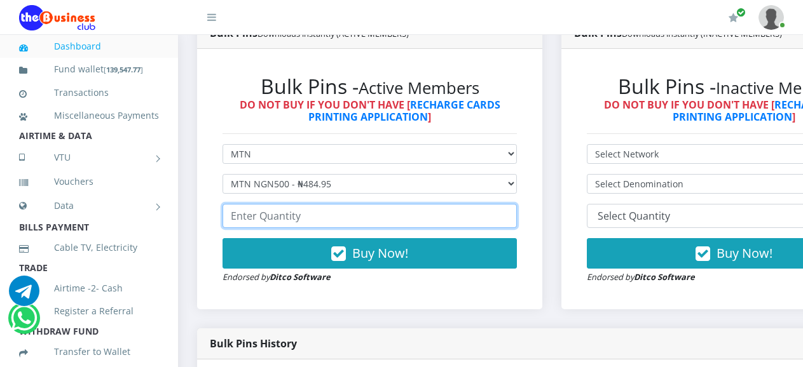
click at [284, 212] on input "number" at bounding box center [369, 216] width 294 height 24
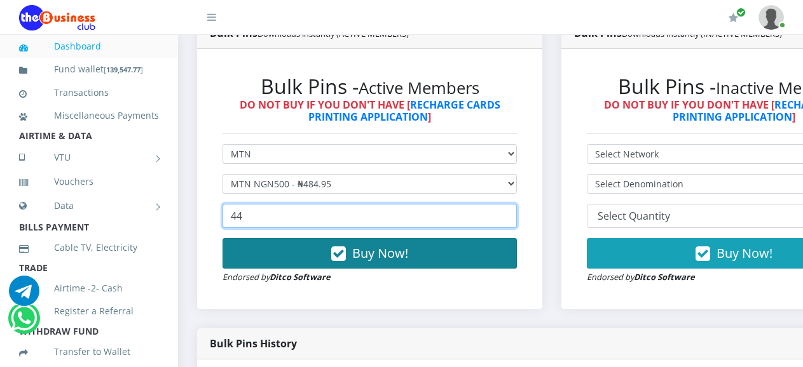
type input "44"
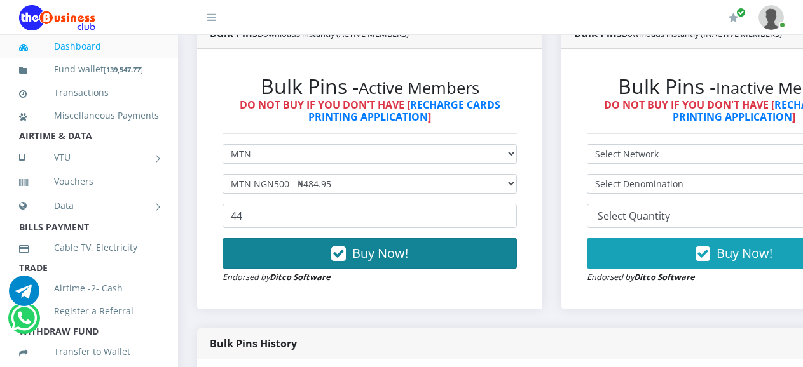
click at [292, 240] on button "Buy Now!" at bounding box center [369, 253] width 294 height 31
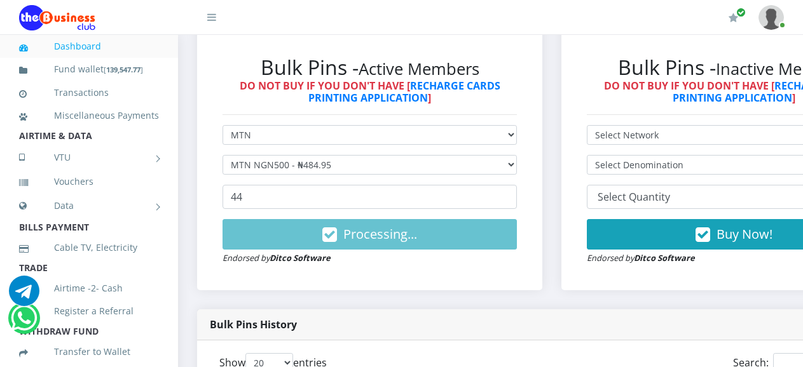
scroll to position [361, 0]
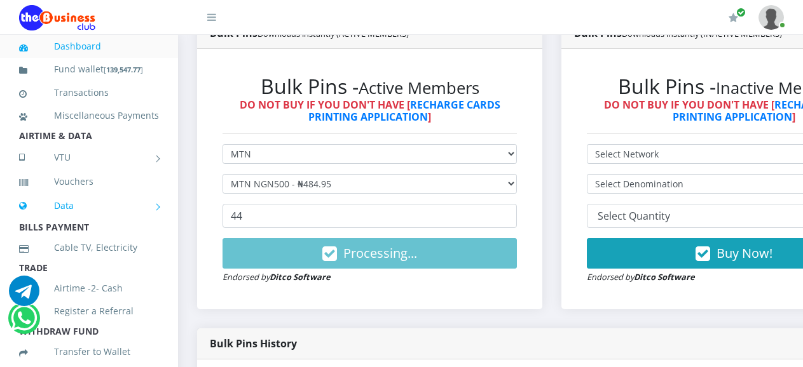
click at [69, 222] on link "Data" at bounding box center [89, 206] width 140 height 32
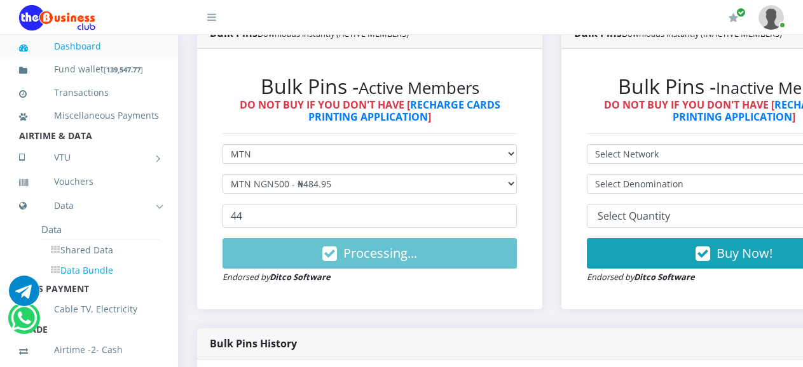
click at [78, 282] on link "Data Bundle" at bounding box center [100, 271] width 118 height 22
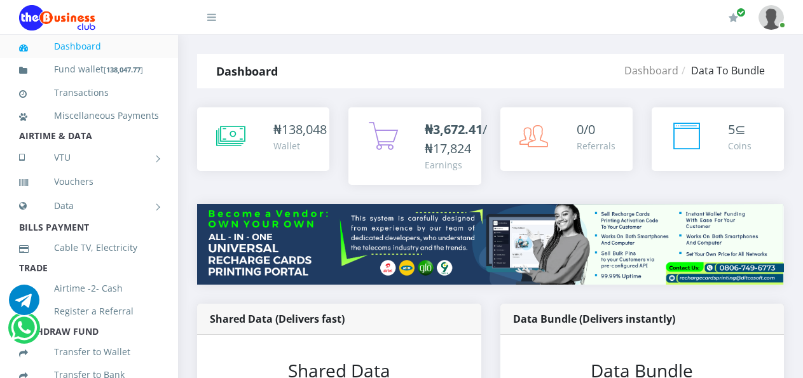
click at [64, 48] on link "Dashboard" at bounding box center [89, 46] width 140 height 29
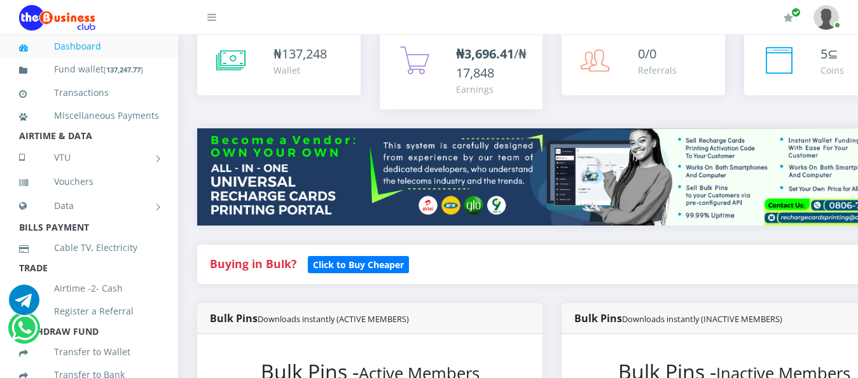
scroll to position [330, 0]
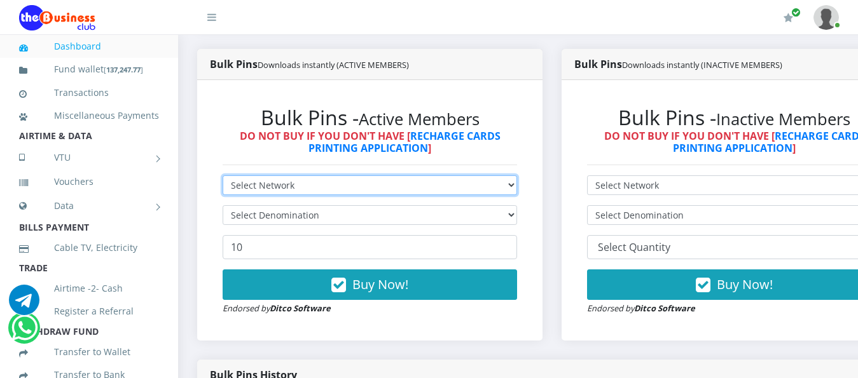
click at [517, 175] on select "Select Network MTN Globacom 9Mobile Airtel" at bounding box center [369, 185] width 294 height 20
select select "Airtel"
click at [222, 175] on select "Select Network MTN Globacom 9Mobile Airtel" at bounding box center [369, 185] width 294 height 20
click at [517, 175] on select "Select Network MTN Globacom 9Mobile Airtel" at bounding box center [369, 185] width 294 height 20
select select "MTN"
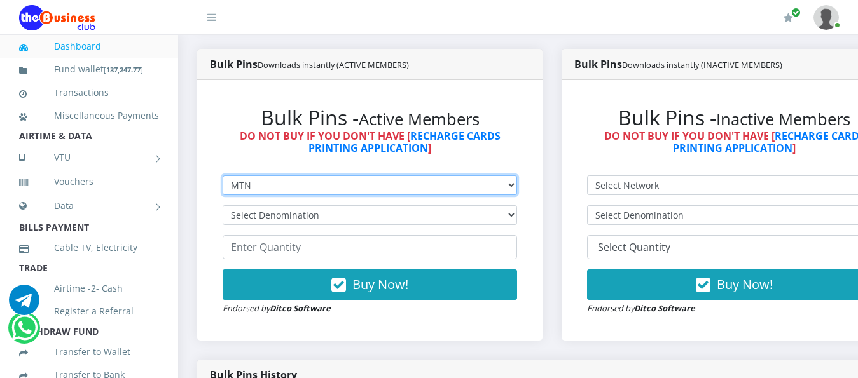
click at [222, 175] on select "Select Network MTN Globacom 9Mobile Airtel" at bounding box center [369, 185] width 294 height 20
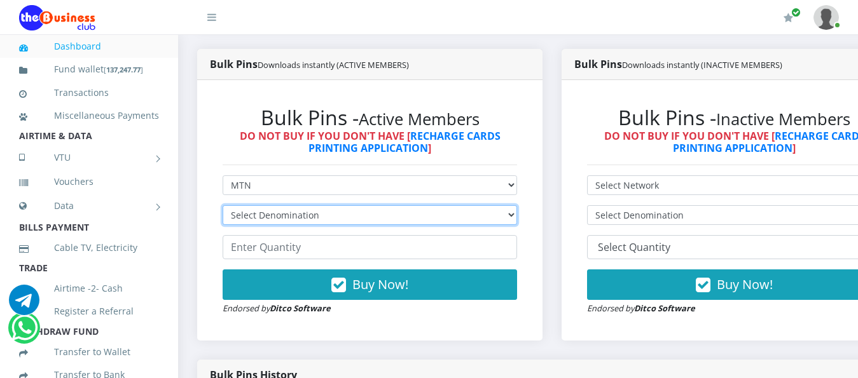
click at [517, 207] on select "Select Denomination" at bounding box center [369, 215] width 294 height 20
select select "484.95-500"
click at [222, 205] on select "Select Denomination MTN NGN100 - ₦96.99 MTN NGN200 - ₦193.98 MTN NGN400 - ₦387.…" at bounding box center [369, 215] width 294 height 20
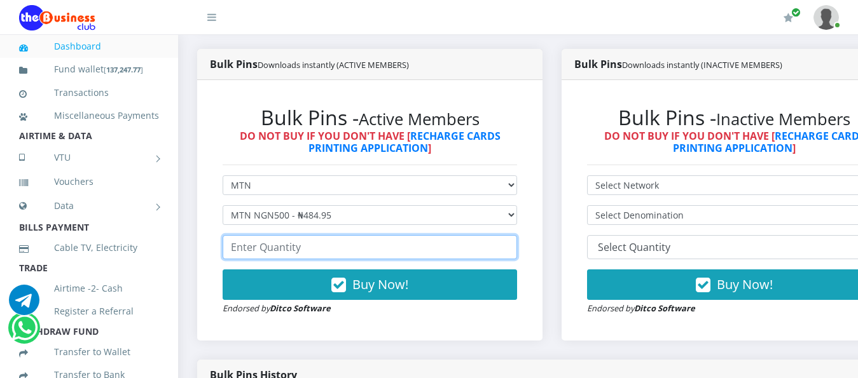
click at [283, 239] on input "number" at bounding box center [369, 247] width 294 height 24
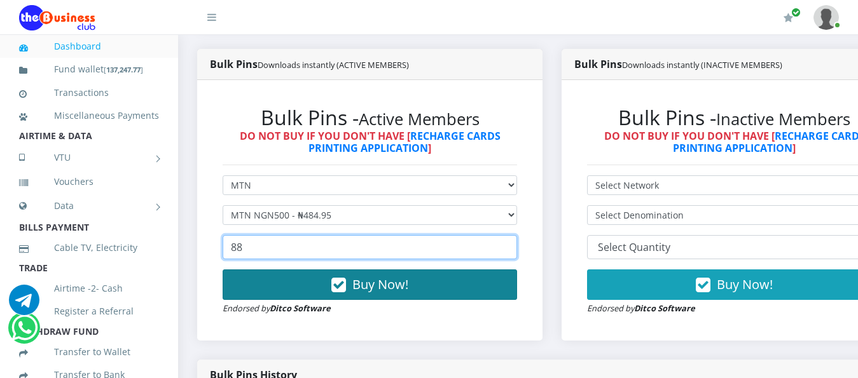
type input "88"
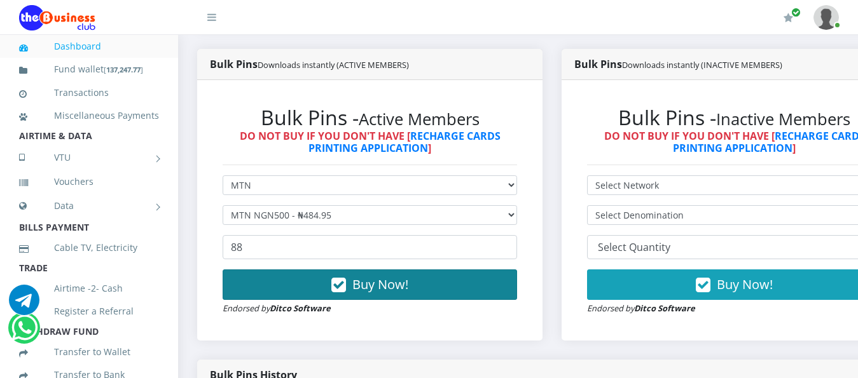
click at [371, 276] on span "Buy Now!" at bounding box center [380, 284] width 56 height 17
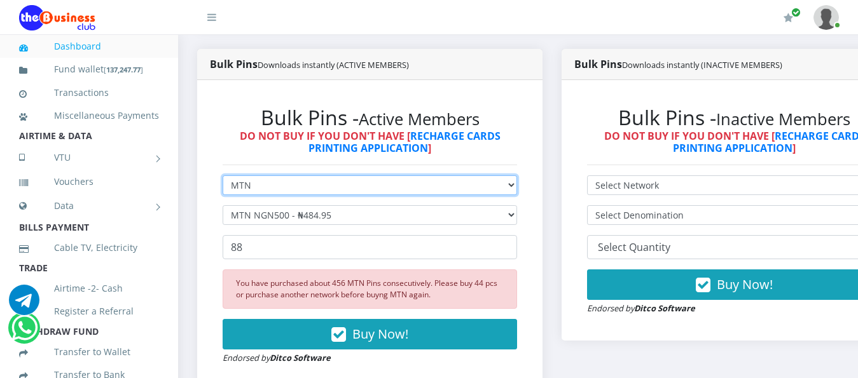
click at [517, 175] on select "Select Network MTN Globacom 9Mobile Airtel" at bounding box center [369, 185] width 294 height 20
select select "Airtel"
click at [222, 175] on select "Select Network MTN Globacom 9Mobile Airtel" at bounding box center [369, 185] width 294 height 20
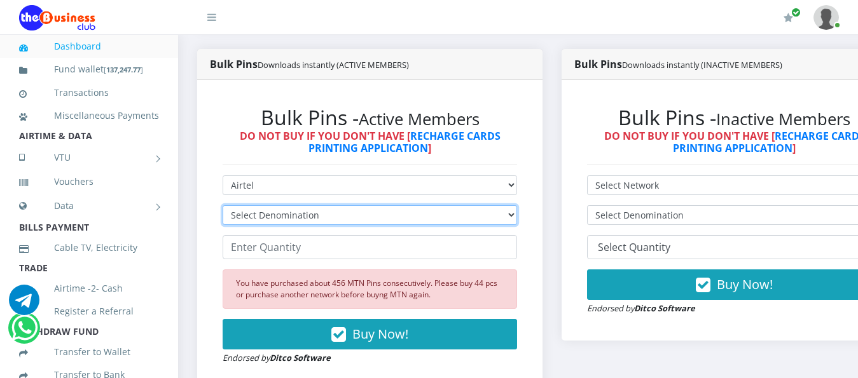
click at [517, 207] on select "Select Denomination Airtel NGN100 - ₦96.38 Airtel NGN200 - ₦192.76 Airtel NGN50…" at bounding box center [369, 215] width 294 height 20
select select "192.76-200"
click at [222, 205] on select "Select Denomination Airtel NGN100 - ₦96.38 Airtel NGN200 - ₦192.76 Airtel NGN50…" at bounding box center [369, 215] width 294 height 20
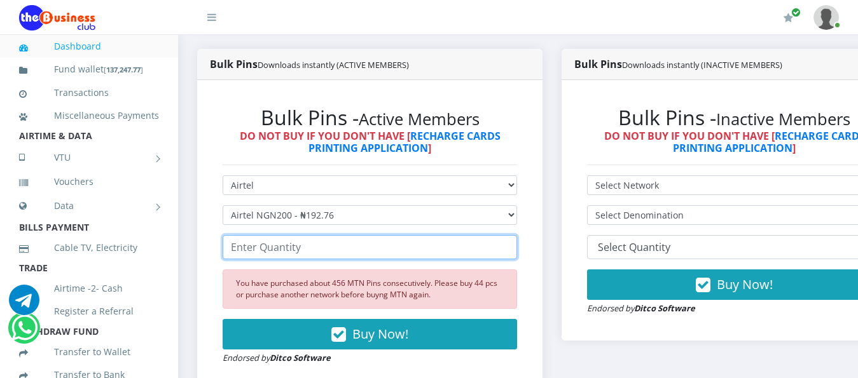
click at [292, 244] on input "number" at bounding box center [369, 247] width 294 height 24
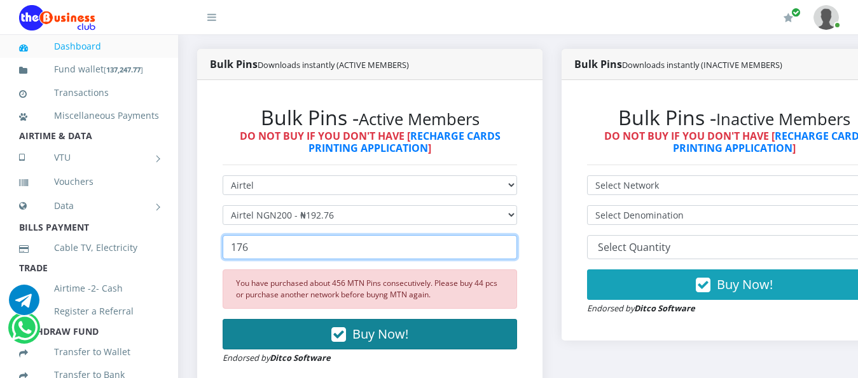
type input "176"
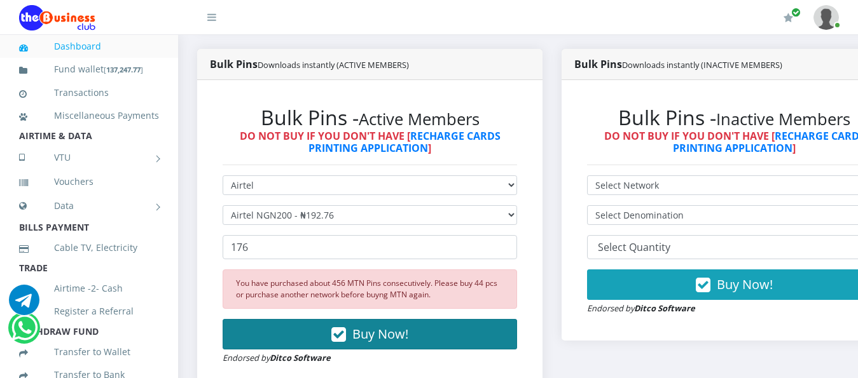
click at [388, 325] on span "Buy Now!" at bounding box center [380, 333] width 56 height 17
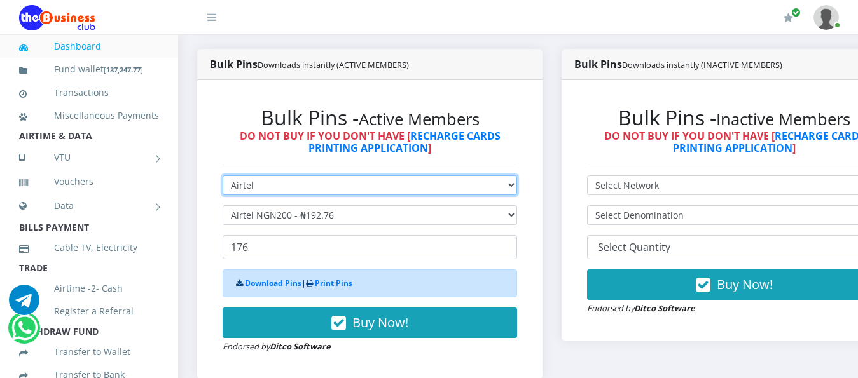
click at [517, 175] on select "Select Network MTN Globacom 9Mobile Airtel" at bounding box center [369, 185] width 294 height 20
click at [222, 175] on select "Select Network MTN Globacom 9Mobile Airtel" at bounding box center [369, 185] width 294 height 20
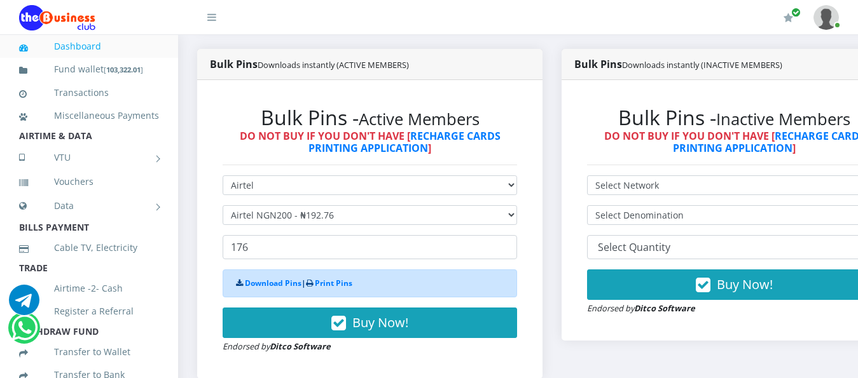
click at [530, 204] on div "Bulk Pins - Active Members DO NOT BUY IF YOU DON'T HAVE [ RECHARGE CARDS PRINTI…" at bounding box center [370, 229] width 320 height 273
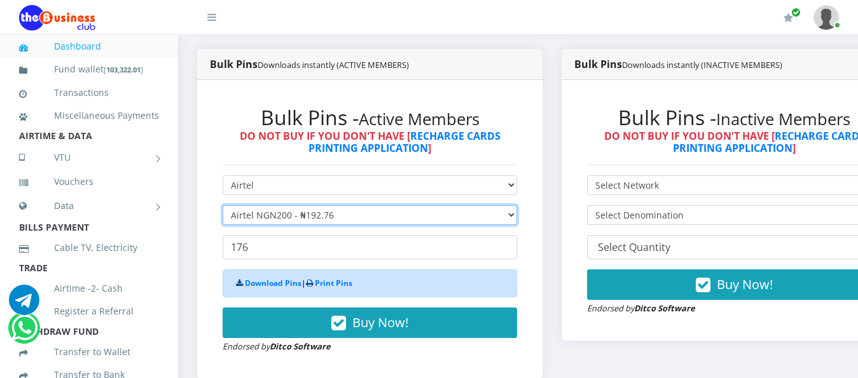
click at [517, 205] on select "Select Denomination Airtel NGN100 - ₦96.38 Airtel NGN200 - ₦192.76 Airtel NGN50…" at bounding box center [369, 215] width 294 height 20
click at [222, 205] on select "Select Denomination Airtel NGN100 - ₦96.38 Airtel NGN200 - ₦192.76 Airtel NGN50…" at bounding box center [369, 215] width 294 height 20
click at [517, 205] on select "Select Denomination Airtel NGN100 - ₦96.38 Airtel NGN200 - ₦192.76 Airtel NGN50…" at bounding box center [369, 215] width 294 height 20
select select "96.38-100"
click at [222, 205] on select "Select Denomination Airtel NGN100 - ₦96.38 Airtel NGN200 - ₦192.76 Airtel NGN50…" at bounding box center [369, 215] width 294 height 20
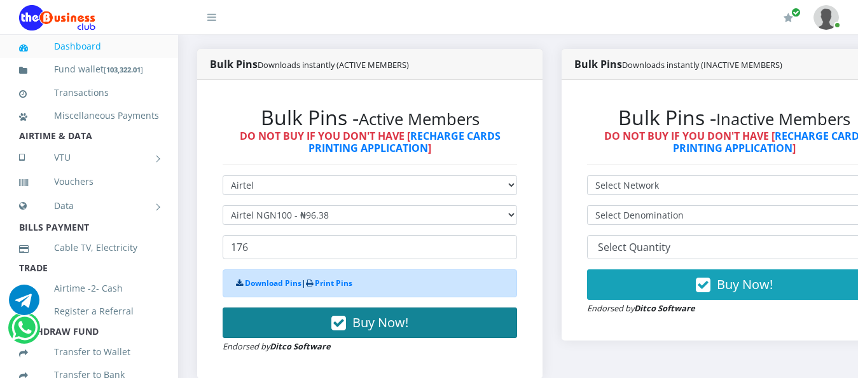
click at [392, 314] on span "Buy Now!" at bounding box center [380, 322] width 56 height 17
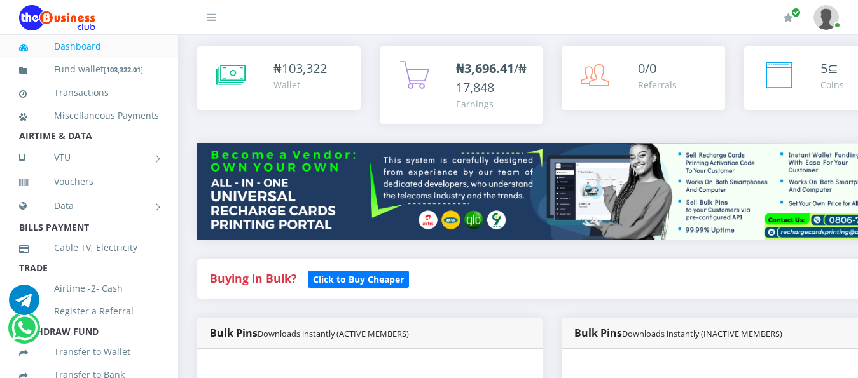
scroll to position [318, 0]
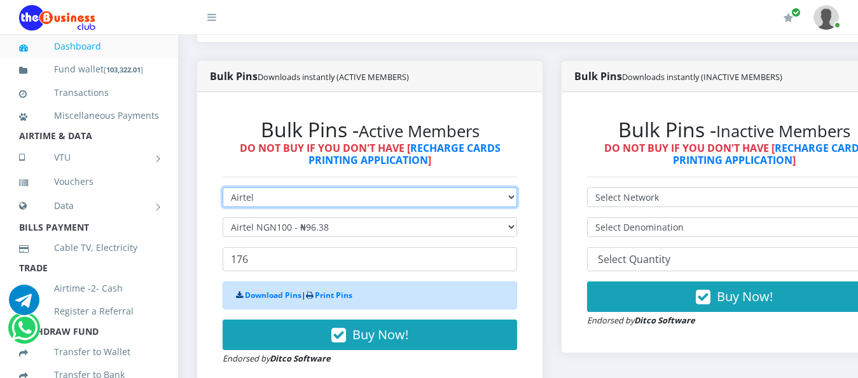
click at [517, 188] on select "Select Network MTN Globacom 9Mobile Airtel" at bounding box center [369, 198] width 294 height 20
click at [517, 189] on select "Select Network MTN Globacom 9Mobile Airtel" at bounding box center [369, 198] width 294 height 20
select select "MTN"
click at [222, 188] on select "Select Network MTN Globacom 9Mobile Airtel" at bounding box center [369, 198] width 294 height 20
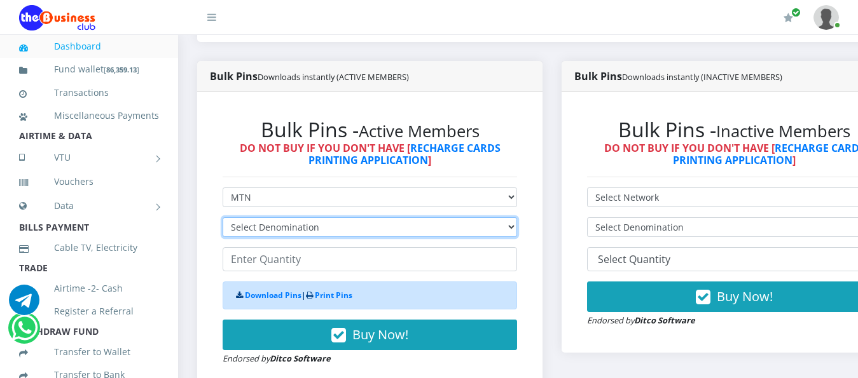
click at [517, 217] on select "Select Denomination MTN NGN100 - ₦96.99 MTN NGN200 - ₦193.98 MTN NGN400 - ₦387.…" at bounding box center [369, 227] width 294 height 20
select select "484.95-500"
click at [222, 217] on select "Select Denomination MTN NGN100 - ₦96.99 MTN NGN200 - ₦193.98 MTN NGN400 - ₦387.…" at bounding box center [369, 227] width 294 height 20
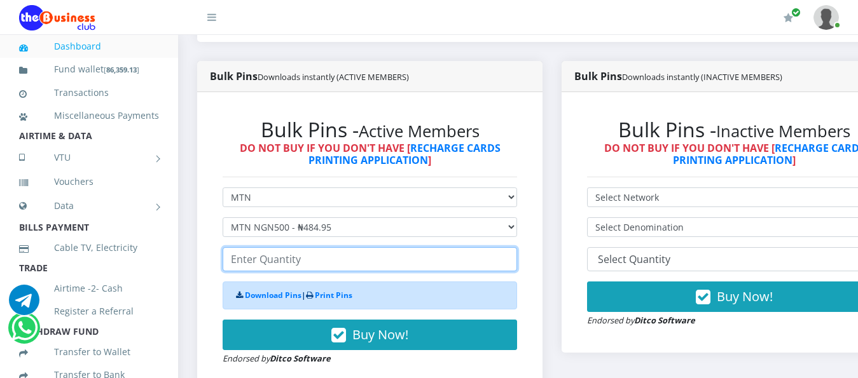
click at [287, 250] on input "number" at bounding box center [369, 259] width 294 height 24
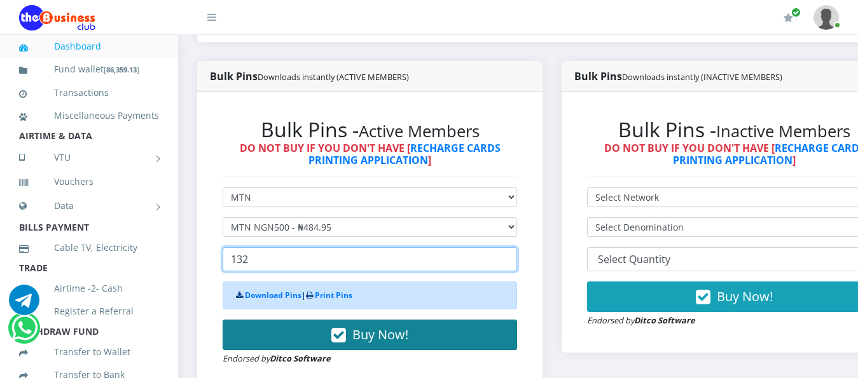
type input "132"
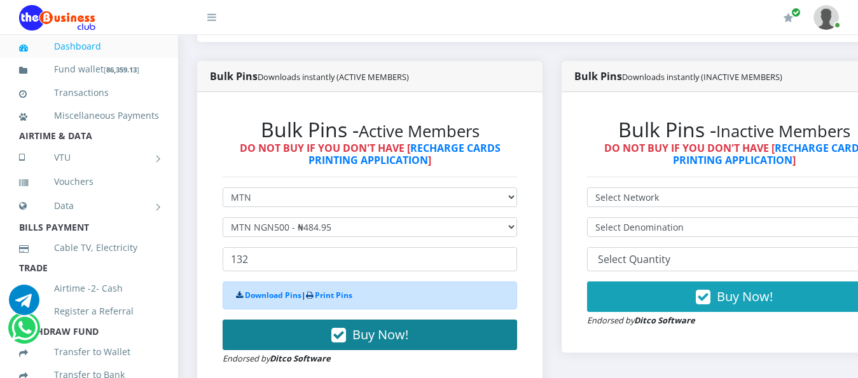
click at [379, 326] on span "Buy Now!" at bounding box center [380, 334] width 56 height 17
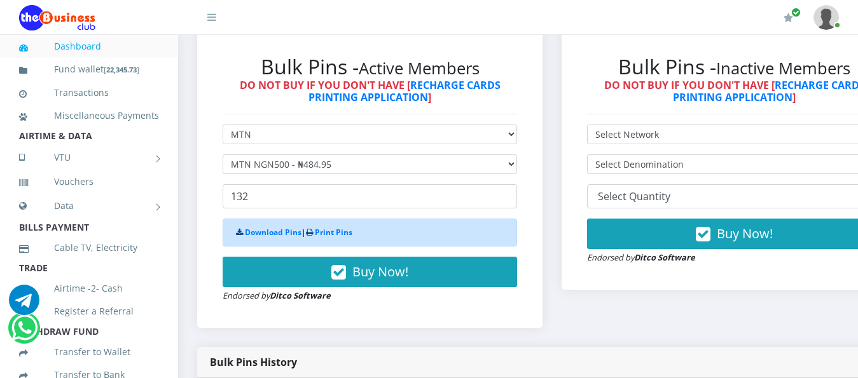
scroll to position [381, 0]
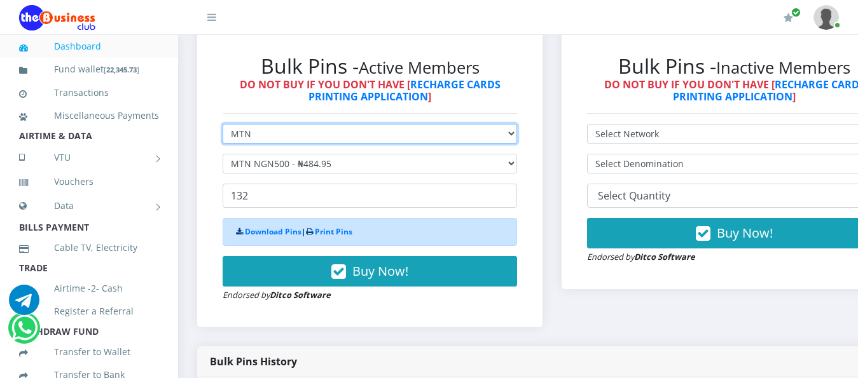
click at [517, 125] on select "Select Network MTN Globacom 9Mobile Airtel" at bounding box center [369, 134] width 294 height 20
select select "Airtel"
click at [222, 124] on select "Select Network MTN Globacom 9Mobile Airtel" at bounding box center [369, 134] width 294 height 20
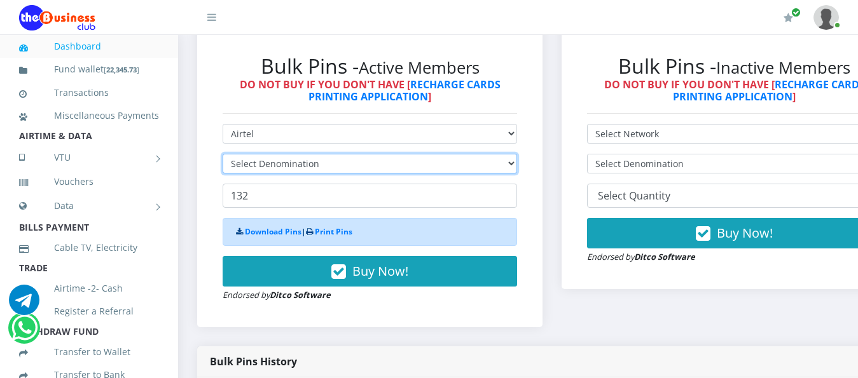
click at [517, 156] on select "Select Denomination" at bounding box center [369, 164] width 294 height 20
click at [517, 154] on select "Select Denomination" at bounding box center [369, 164] width 294 height 20
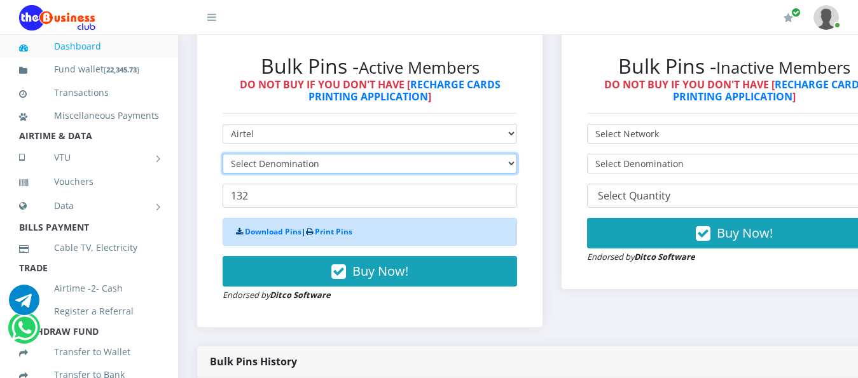
click at [517, 154] on select "Select Denomination" at bounding box center [369, 164] width 294 height 20
click at [517, 154] on select "Select Denomination Airtel NGN100 - ₦96.38 Airtel NGN200 - ₦192.76 Airtel NGN50…" at bounding box center [369, 164] width 294 height 20
select select "963.8-1000"
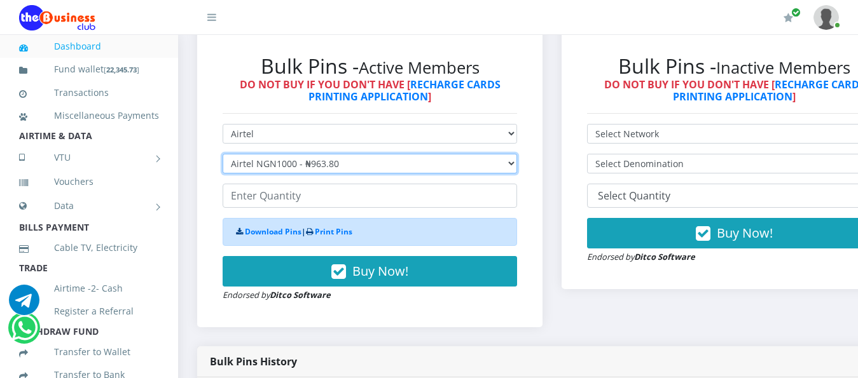
click at [222, 154] on select "Select Denomination Airtel NGN100 - ₦96.38 Airtel NGN200 - ₦192.76 Airtel NGN50…" at bounding box center [369, 164] width 294 height 20
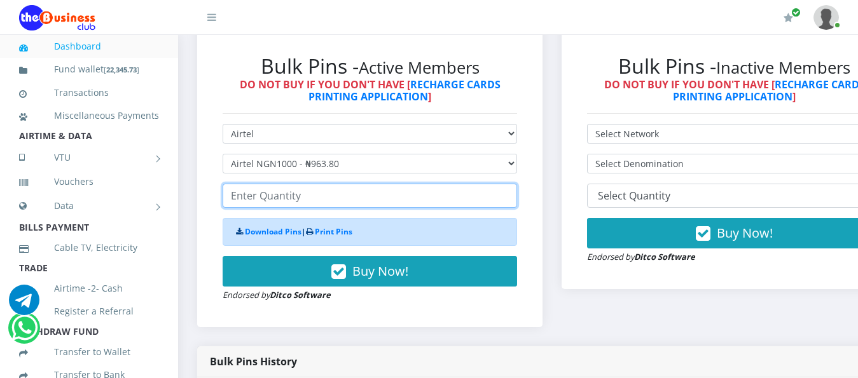
click at [285, 184] on input "number" at bounding box center [369, 196] width 294 height 24
type input "2"
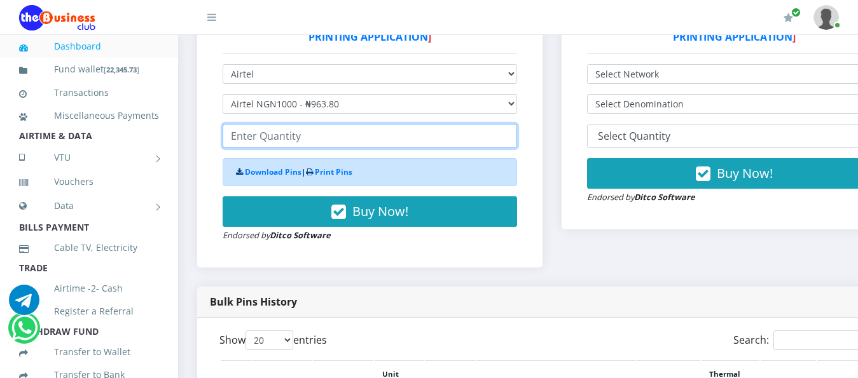
scroll to position [445, 0]
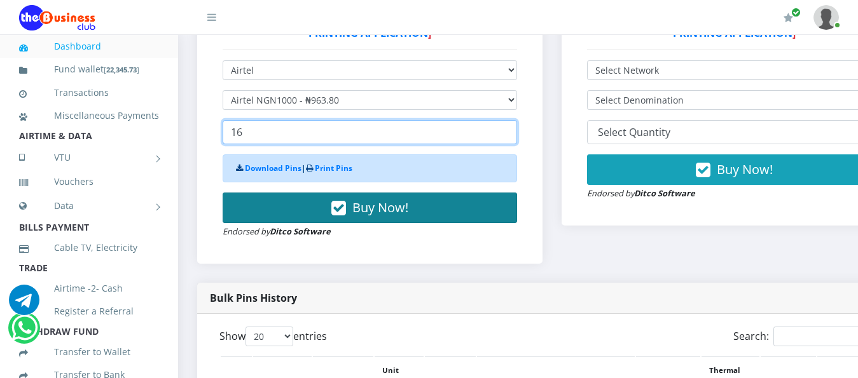
type input "16"
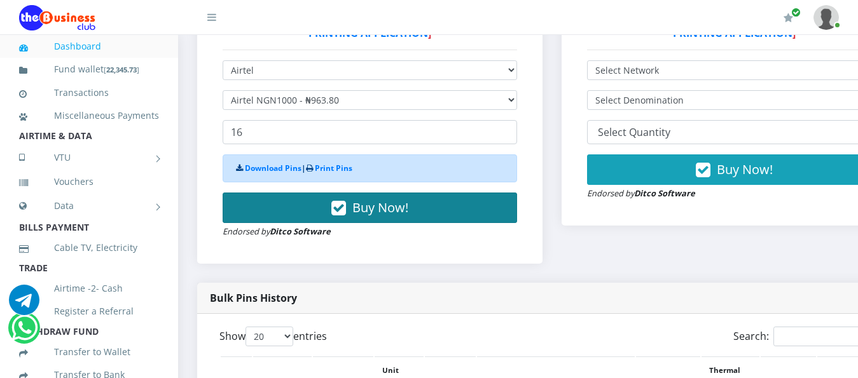
click at [376, 199] on span "Buy Now!" at bounding box center [380, 207] width 56 height 17
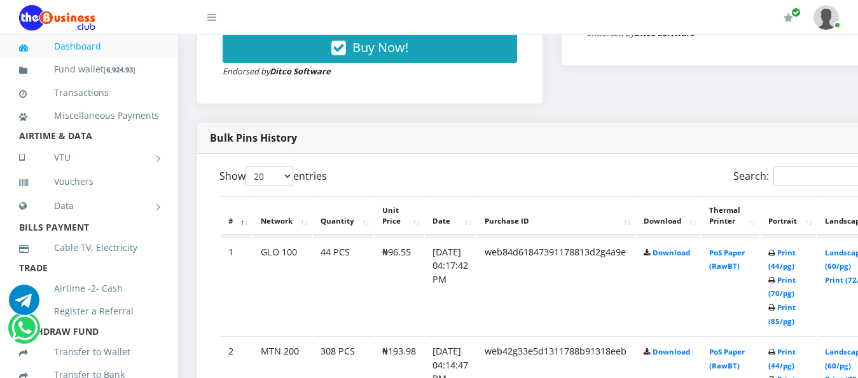
scroll to position [572, 0]
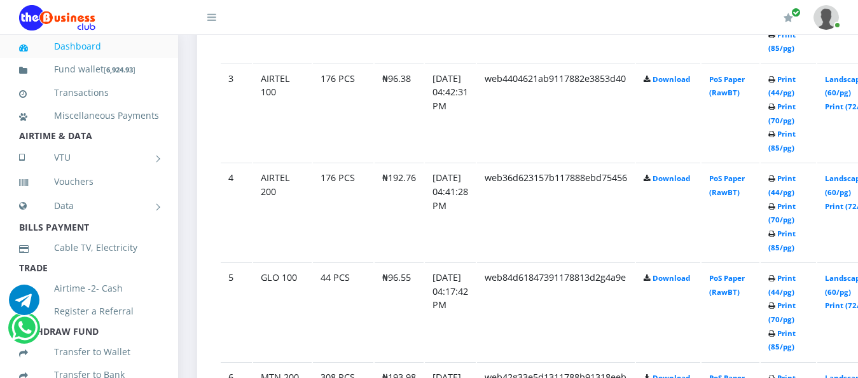
scroll to position [954, 0]
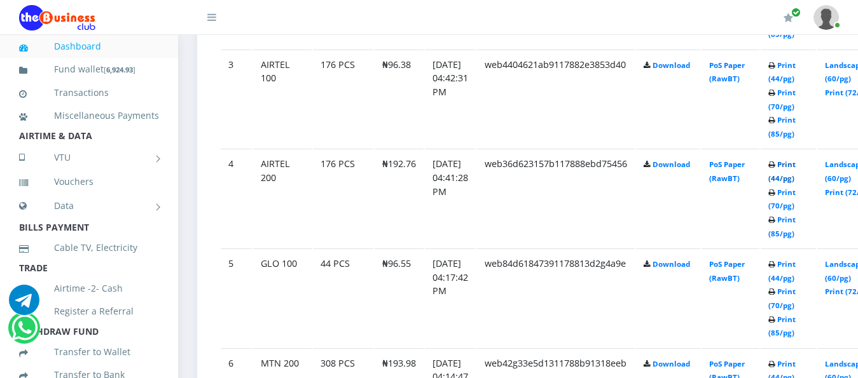
click at [795, 160] on link "Print (44/pg)" at bounding box center [781, 172] width 27 height 24
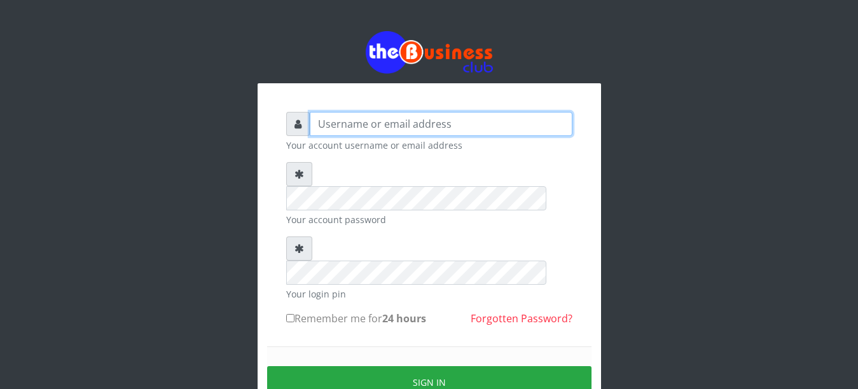
type input "YaronMarcuz"
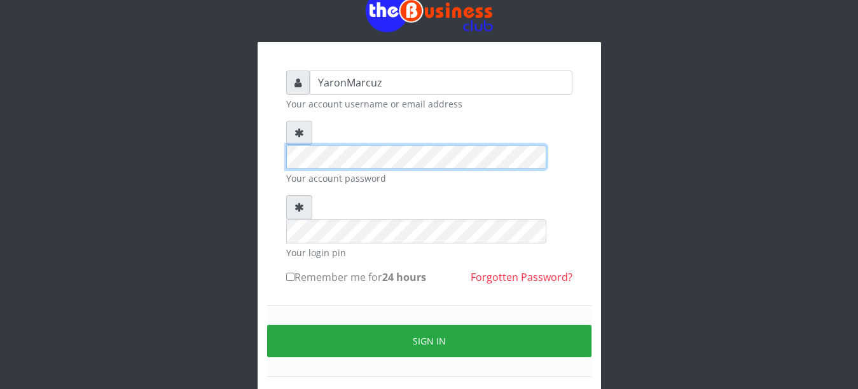
scroll to position [64, 0]
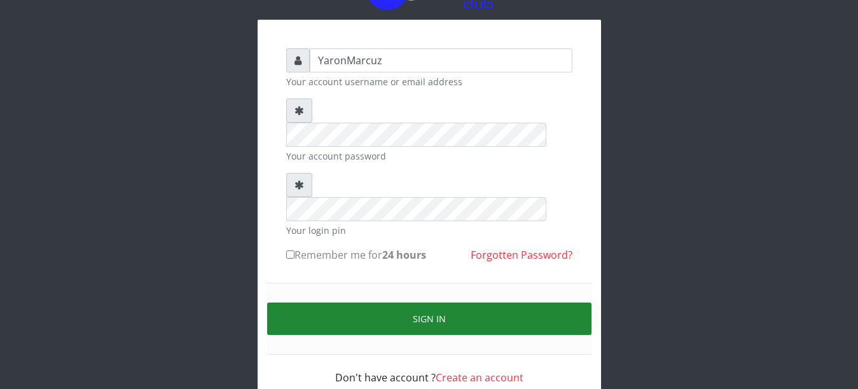
click at [365, 303] on button "Sign in" at bounding box center [429, 319] width 324 height 32
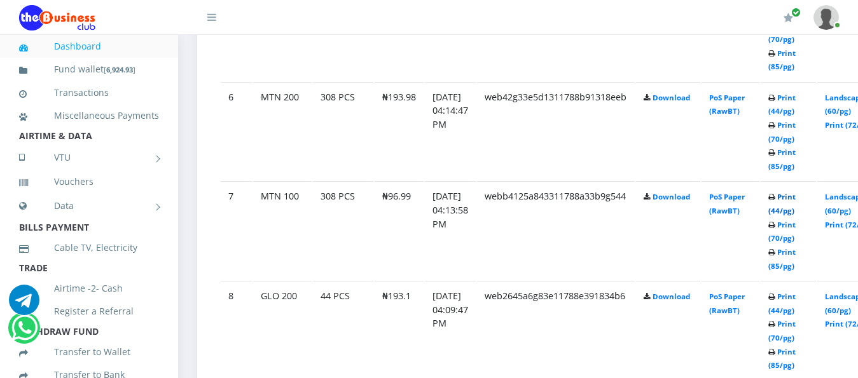
click at [795, 192] on link "Print (44/pg)" at bounding box center [781, 204] width 27 height 24
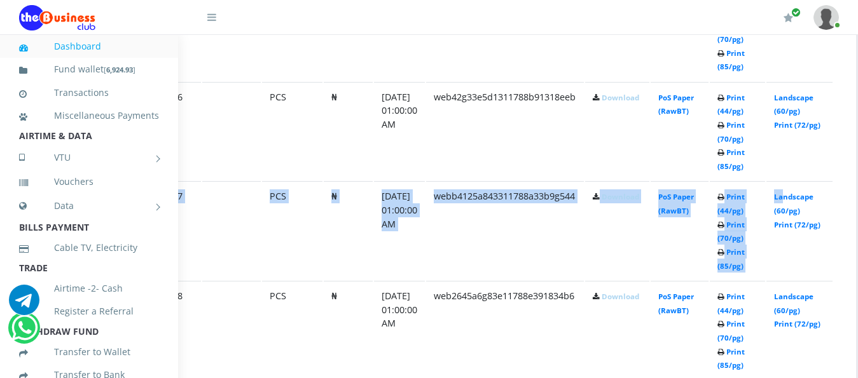
scroll to position [1220, 90]
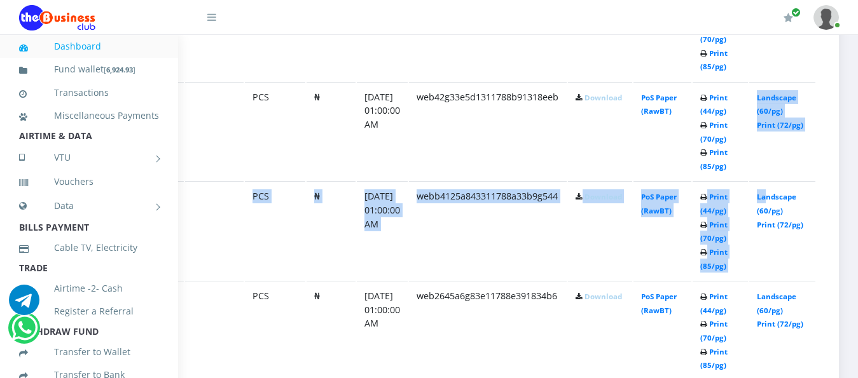
drag, startPoint x: 854, startPoint y: 175, endPoint x: 811, endPoint y: 104, distance: 83.3
click at [811, 105] on td "Landscape (60/pg) Print (72/pg)" at bounding box center [782, 131] width 66 height 99
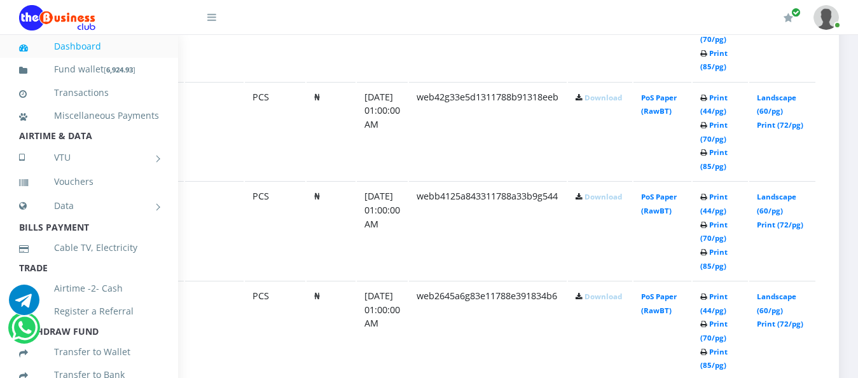
click at [811, 105] on td "Landscape (60/pg) Print (72/pg)" at bounding box center [782, 131] width 66 height 99
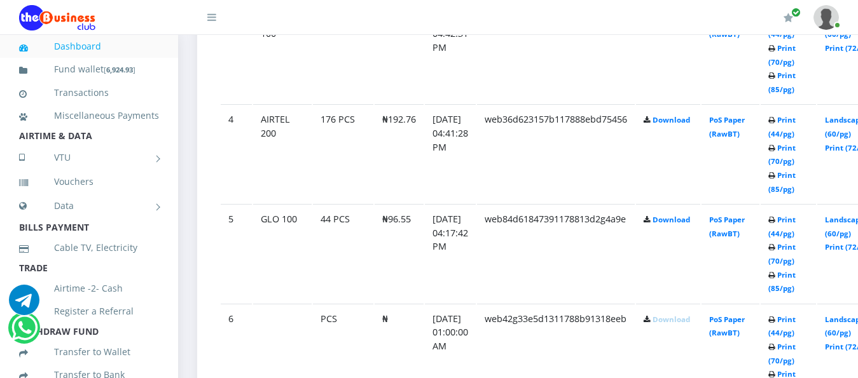
scroll to position [1029, 0]
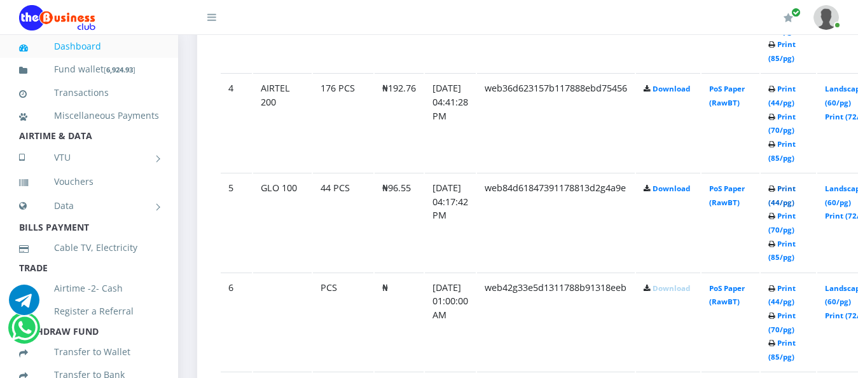
click at [795, 184] on link "Print (44/pg)" at bounding box center [781, 196] width 27 height 24
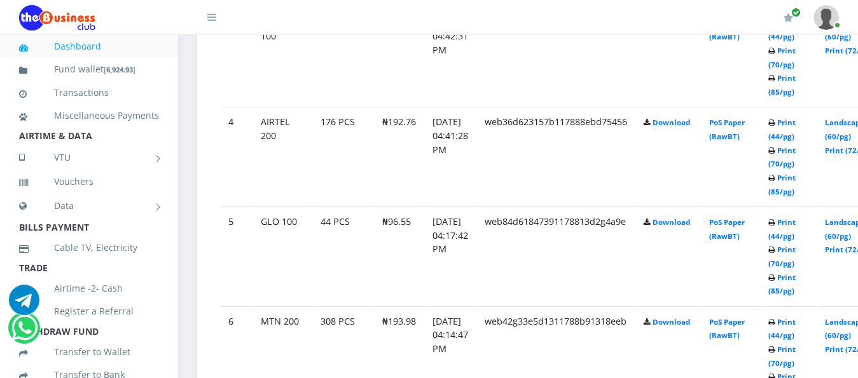
scroll to position [902, 0]
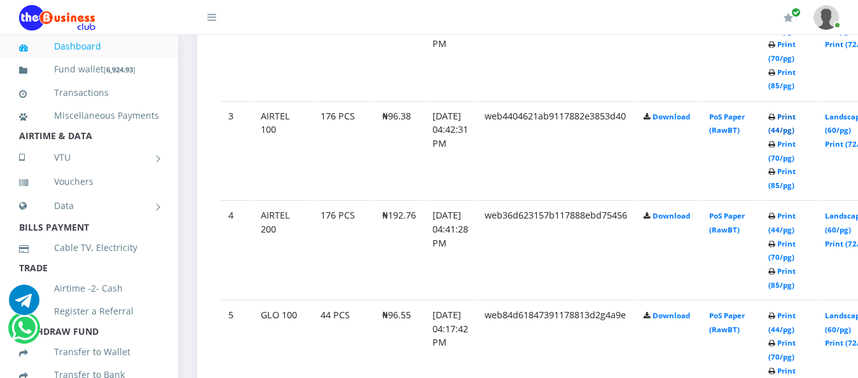
click at [795, 112] on link "Print (44/pg)" at bounding box center [781, 124] width 27 height 24
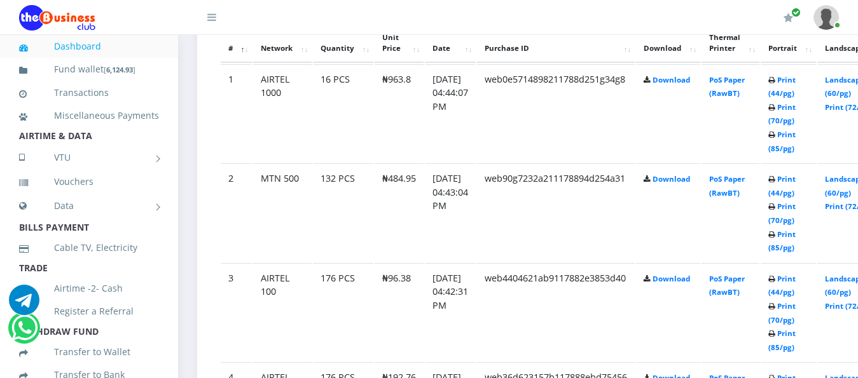
scroll to position [724, 0]
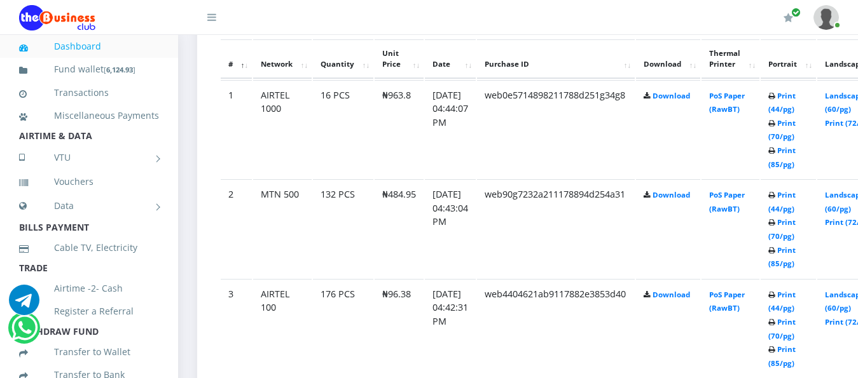
drag, startPoint x: 807, startPoint y: 183, endPoint x: 698, endPoint y: 165, distance: 110.8
drag, startPoint x: 698, startPoint y: 165, endPoint x: 628, endPoint y: 156, distance: 70.5
click at [628, 156] on td "web0e5714898211788d251g34g8" at bounding box center [556, 129] width 158 height 99
click at [795, 190] on link "Print (44/pg)" at bounding box center [781, 202] width 27 height 24
click at [795, 91] on link "Print (44/pg)" at bounding box center [781, 103] width 27 height 24
